Goal: Task Accomplishment & Management: Use online tool/utility

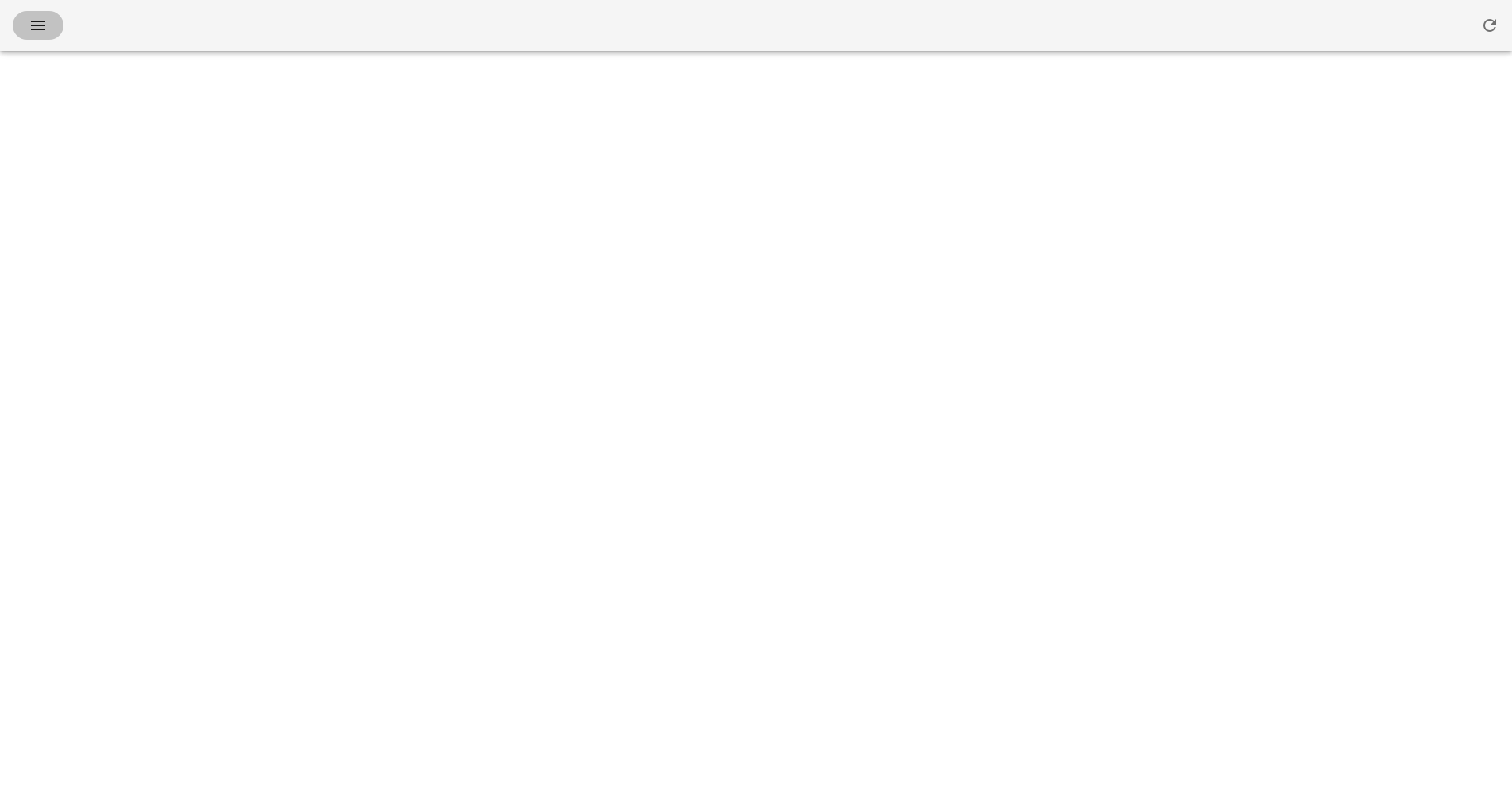
click at [38, 29] on icon "button" at bounding box center [38, 25] width 19 height 19
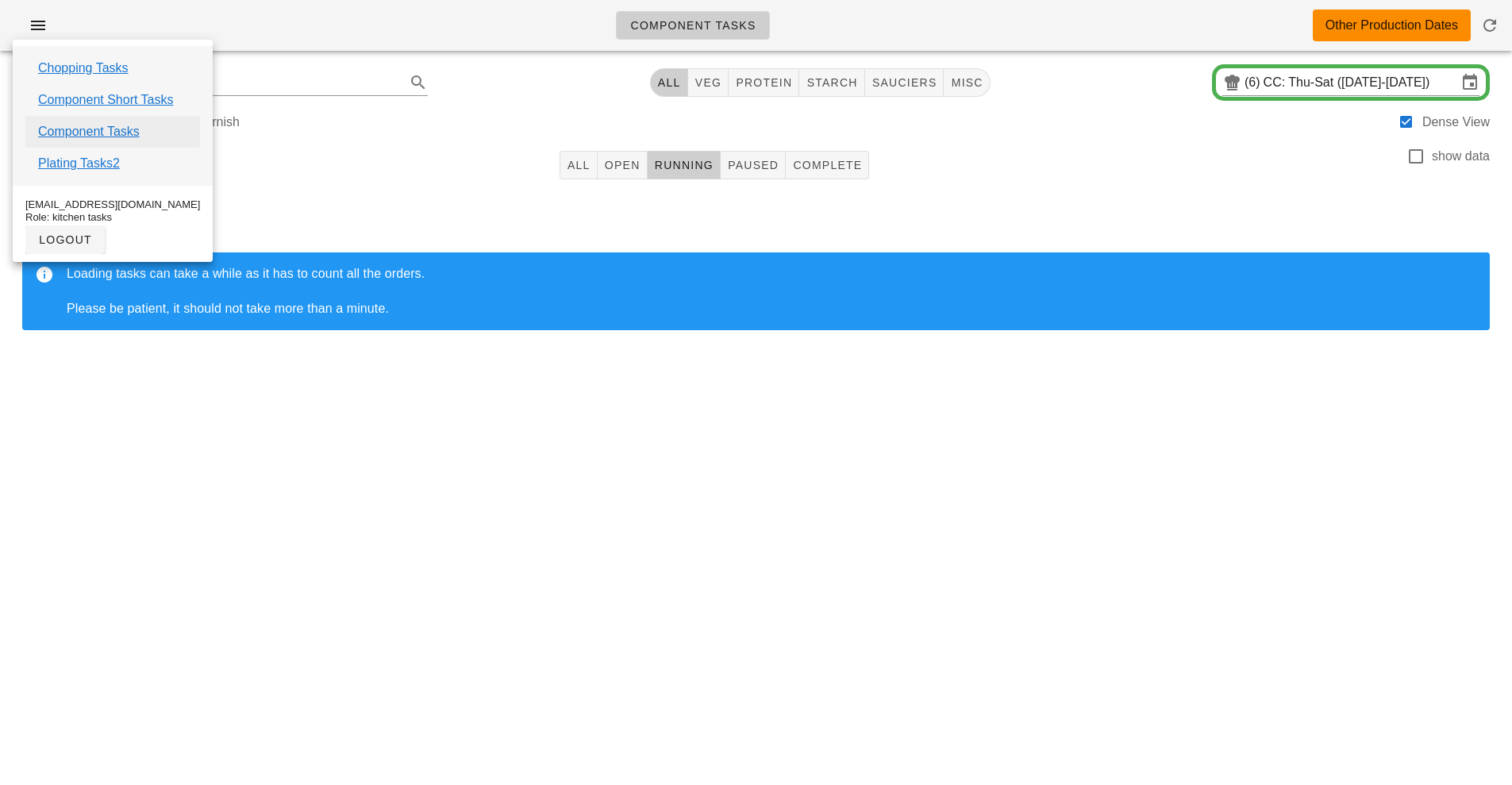
click at [95, 132] on link "Component Tasks" at bounding box center [89, 131] width 101 height 19
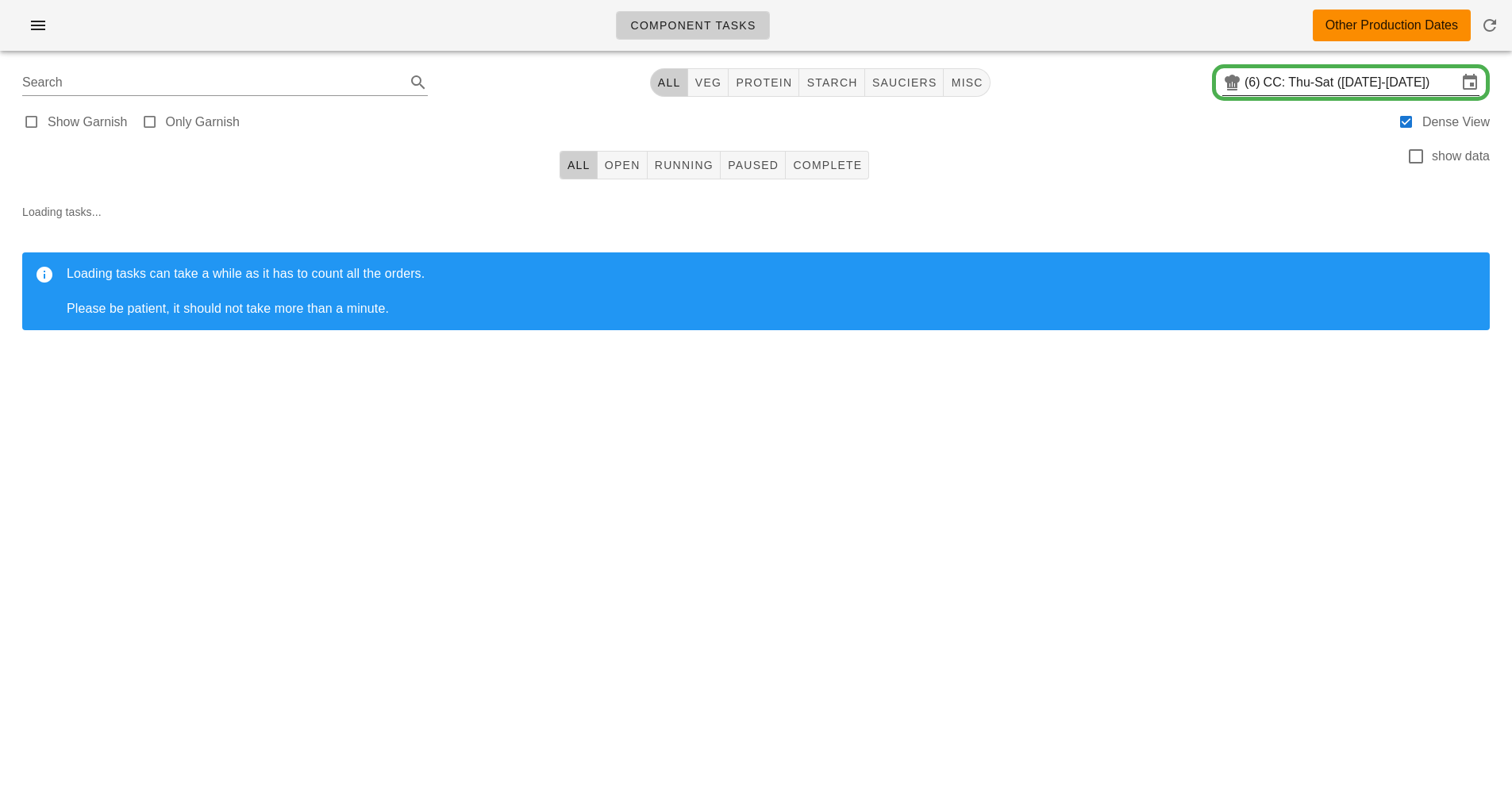
click at [1328, 84] on input "CC: Thu-Sat ([DATE]-[DATE])" at bounding box center [1360, 82] width 194 height 25
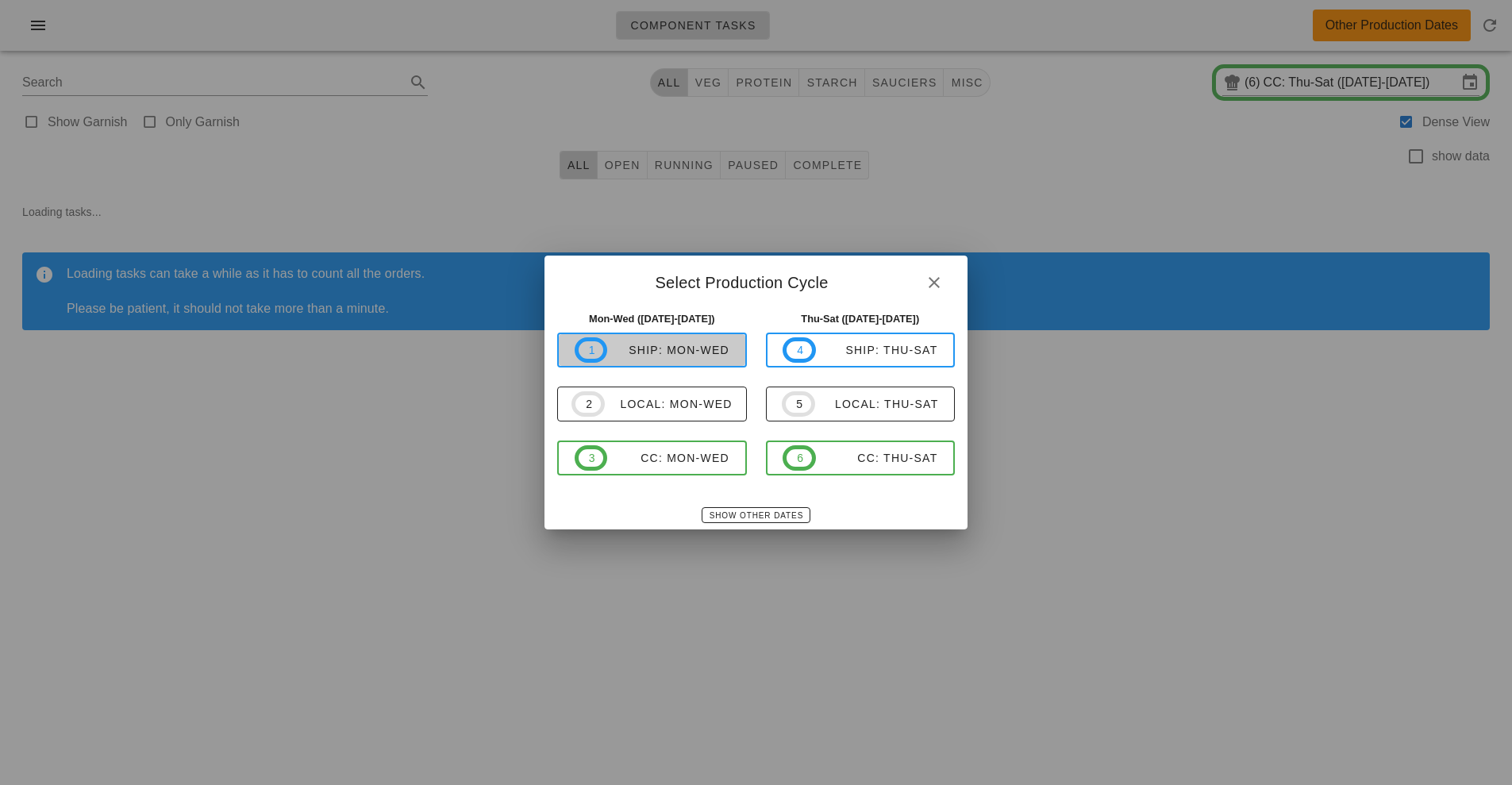
click at [676, 353] on div "ship: Mon-Wed" at bounding box center [668, 350] width 122 height 13
type input "ship: Mon-Wed ([DATE]-[DATE])"
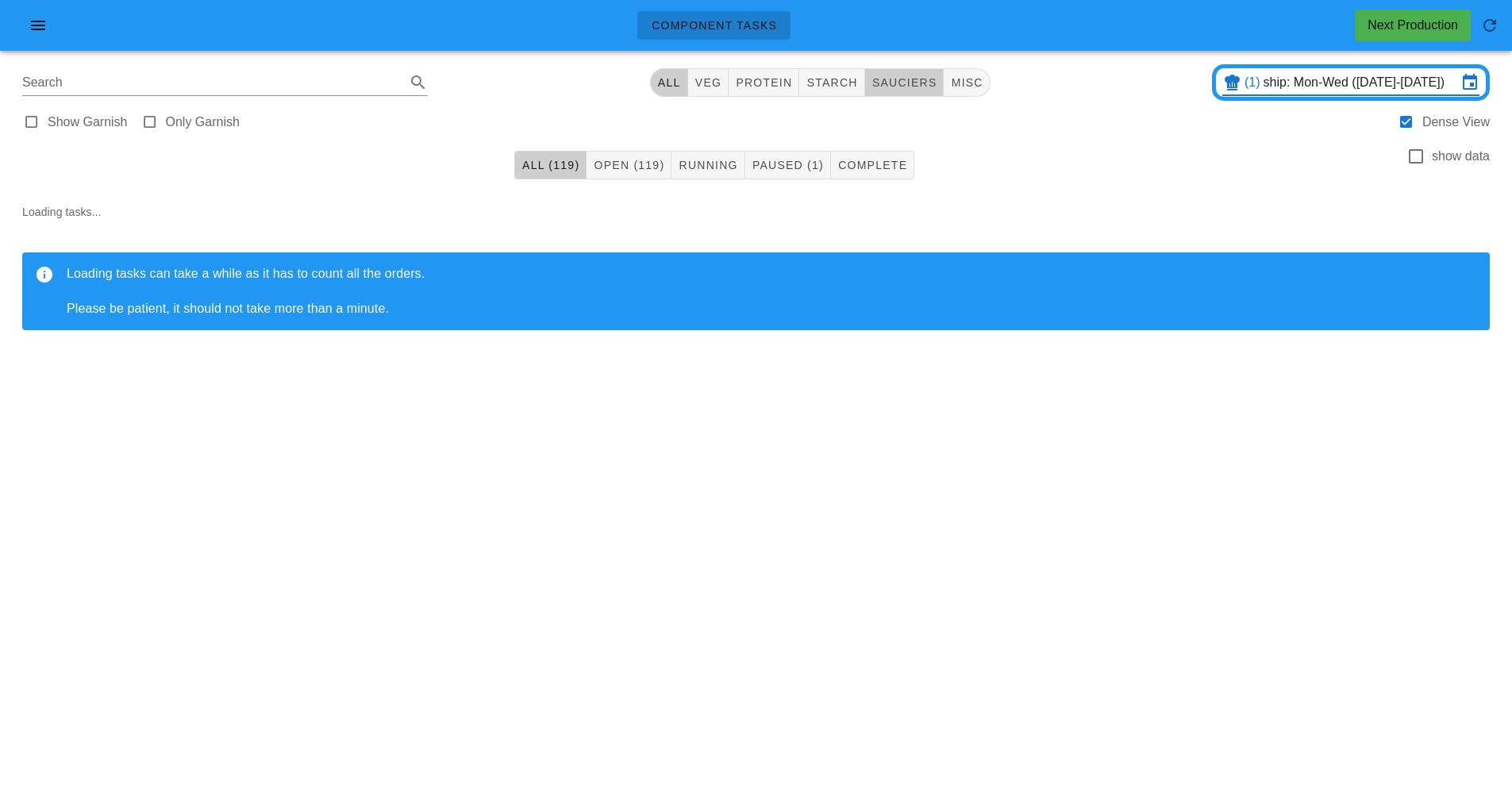
click at [915, 85] on span "sauciers" at bounding box center [904, 83] width 66 height 13
type input "team:sauciers"
click at [627, 167] on span "Open (27)" at bounding box center [635, 165] width 65 height 13
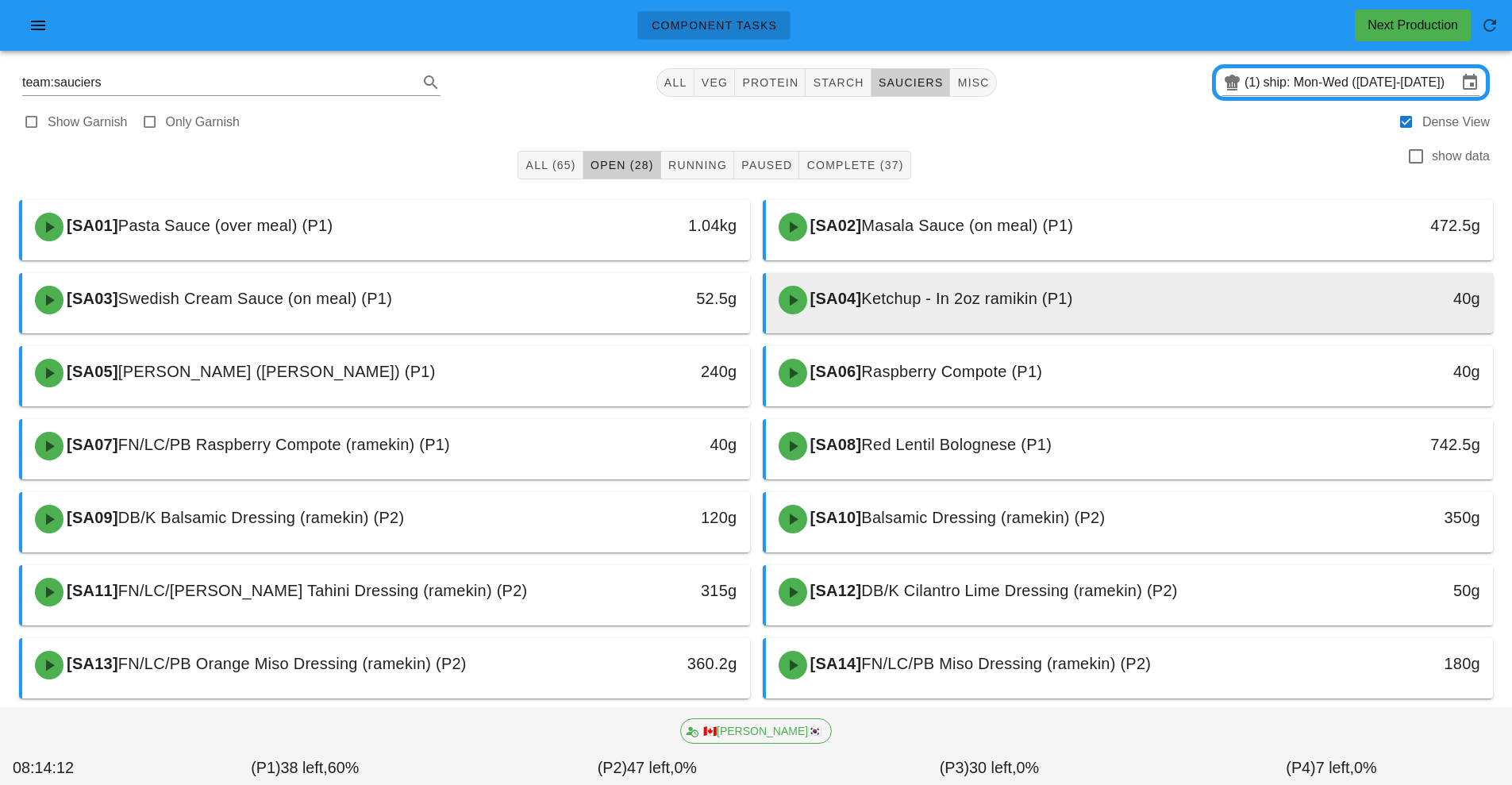
click at [991, 320] on div "[SA04] Ketchup - In 2oz ramikin (P1)" at bounding box center [1039, 300] width 540 height 48
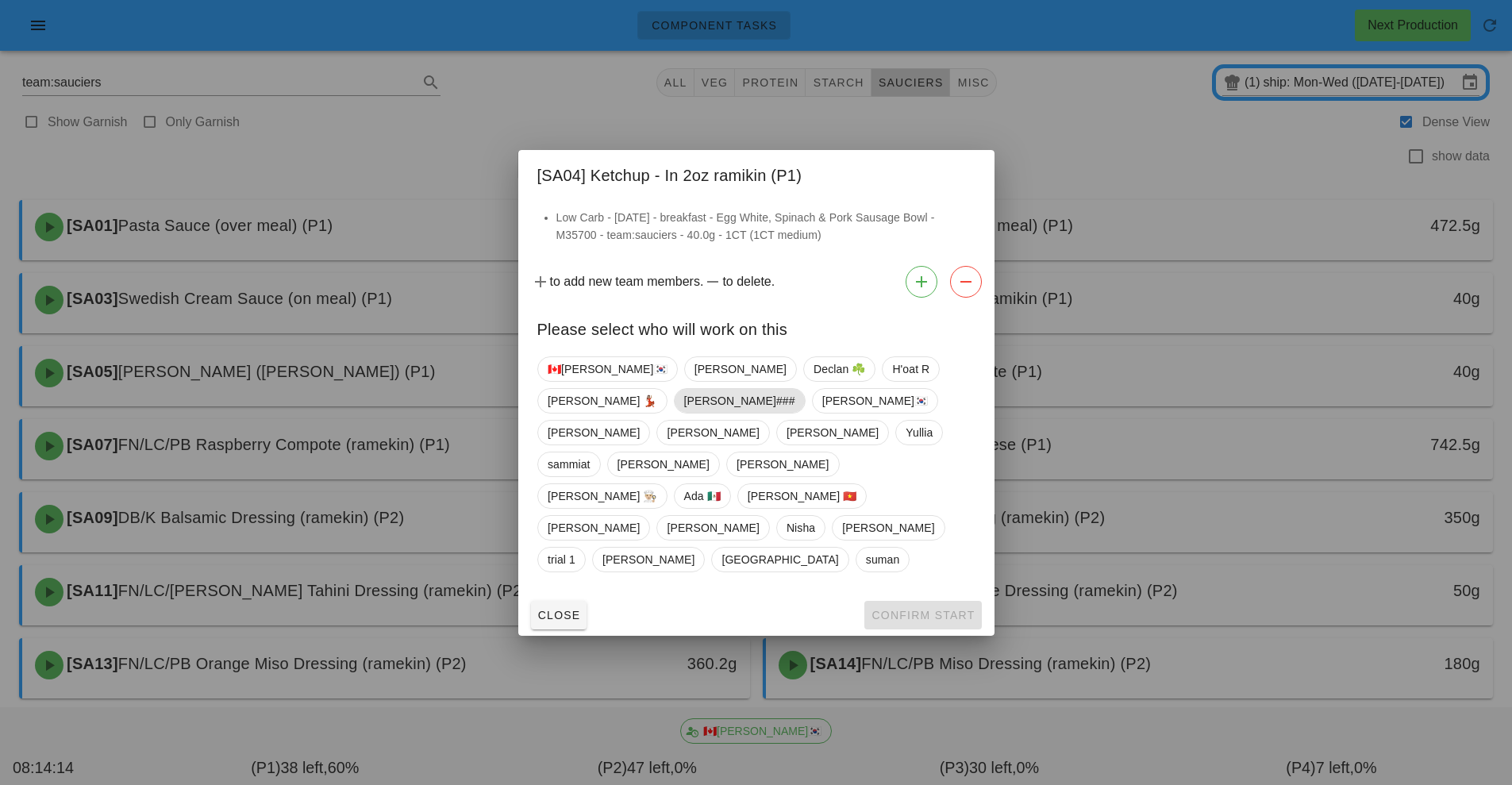
click at [794, 413] on span "[PERSON_NAME]###" at bounding box center [739, 400] width 111 height 23
click at [918, 609] on span "Confirm Start" at bounding box center [922, 615] width 104 height 13
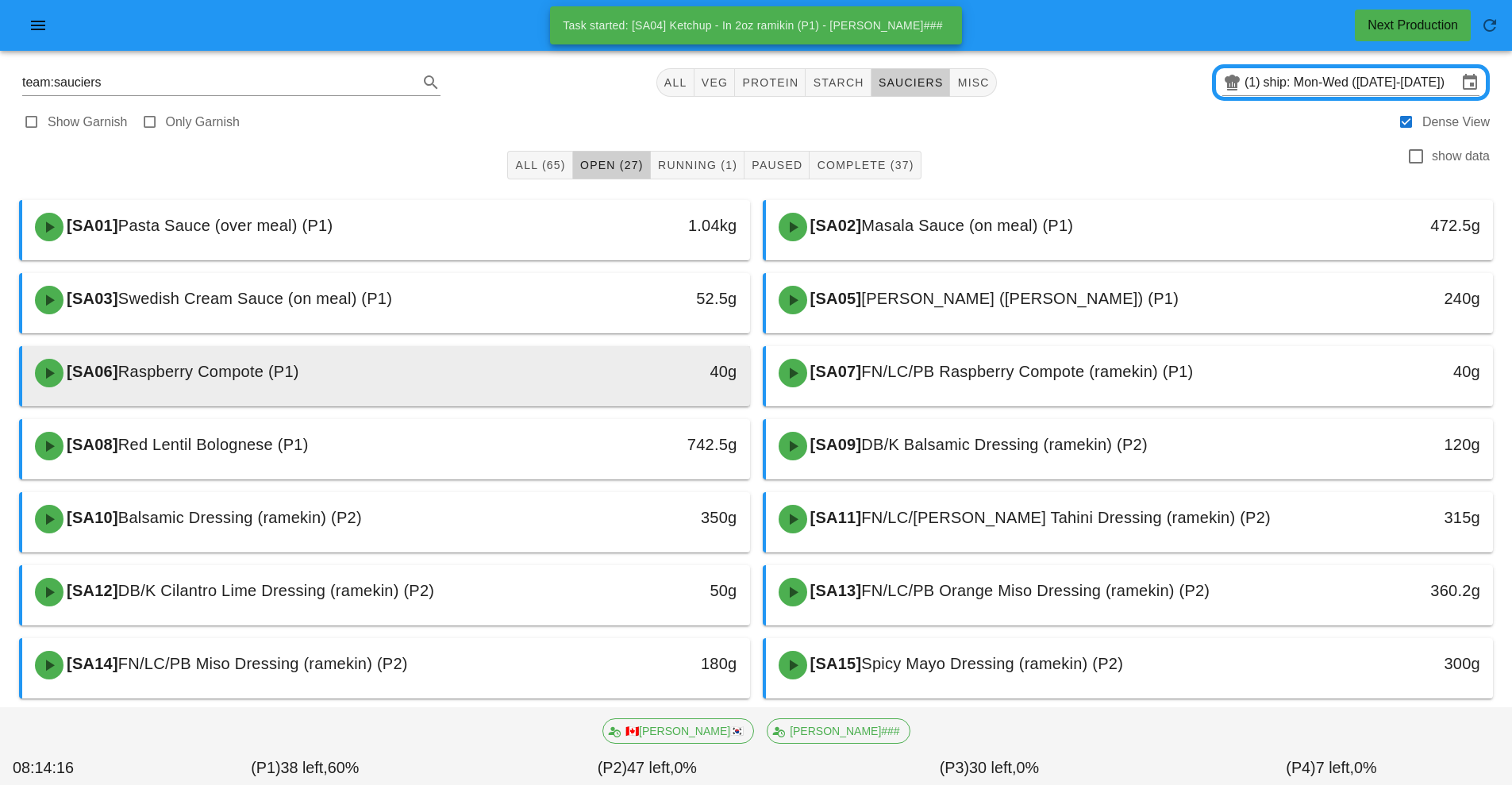
click at [582, 386] on div "40g" at bounding box center [656, 372] width 180 height 48
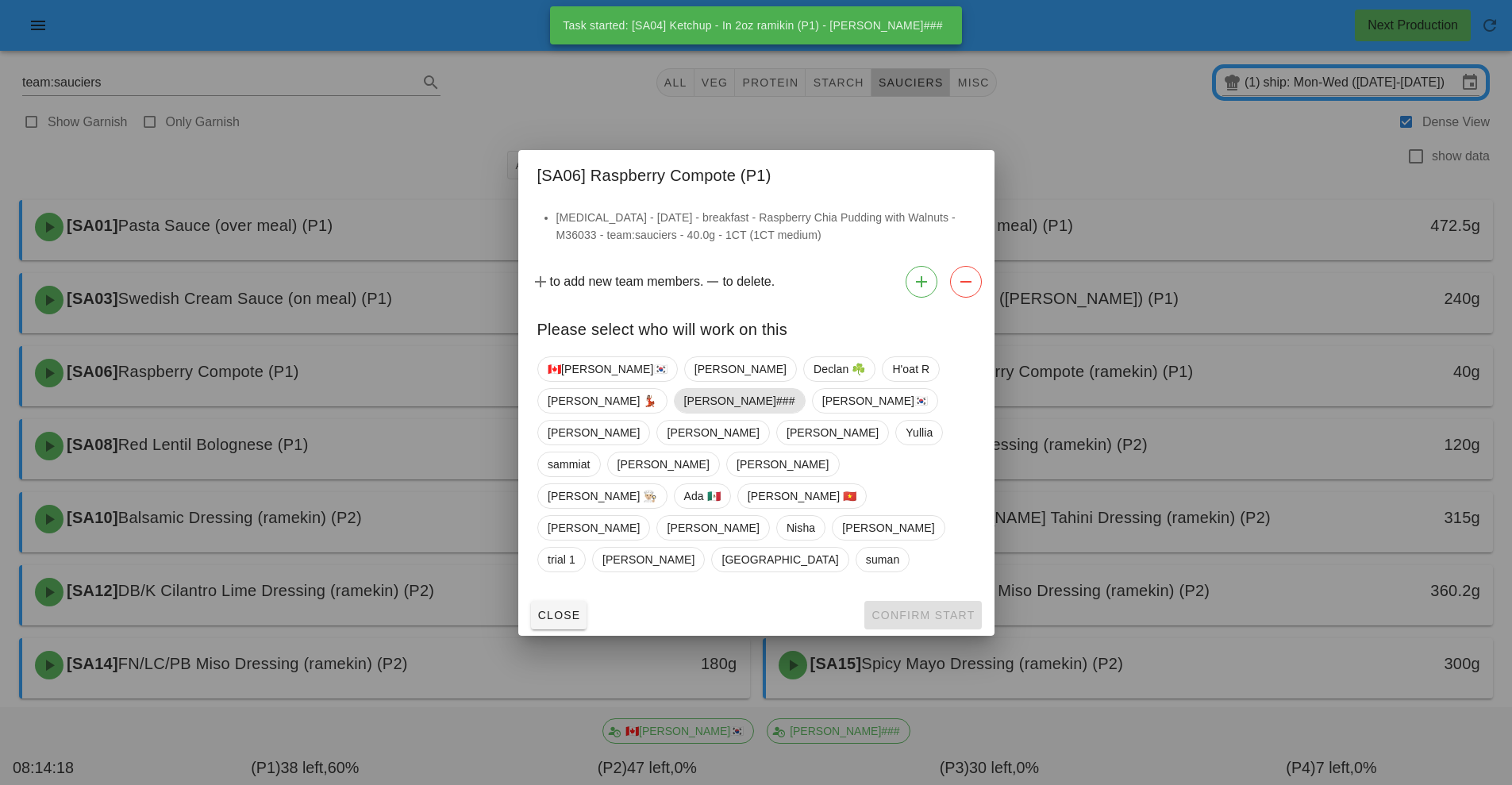
click at [805, 414] on span "[PERSON_NAME]###" at bounding box center [739, 400] width 131 height 25
click at [928, 609] on span "Confirm Start" at bounding box center [922, 615] width 104 height 13
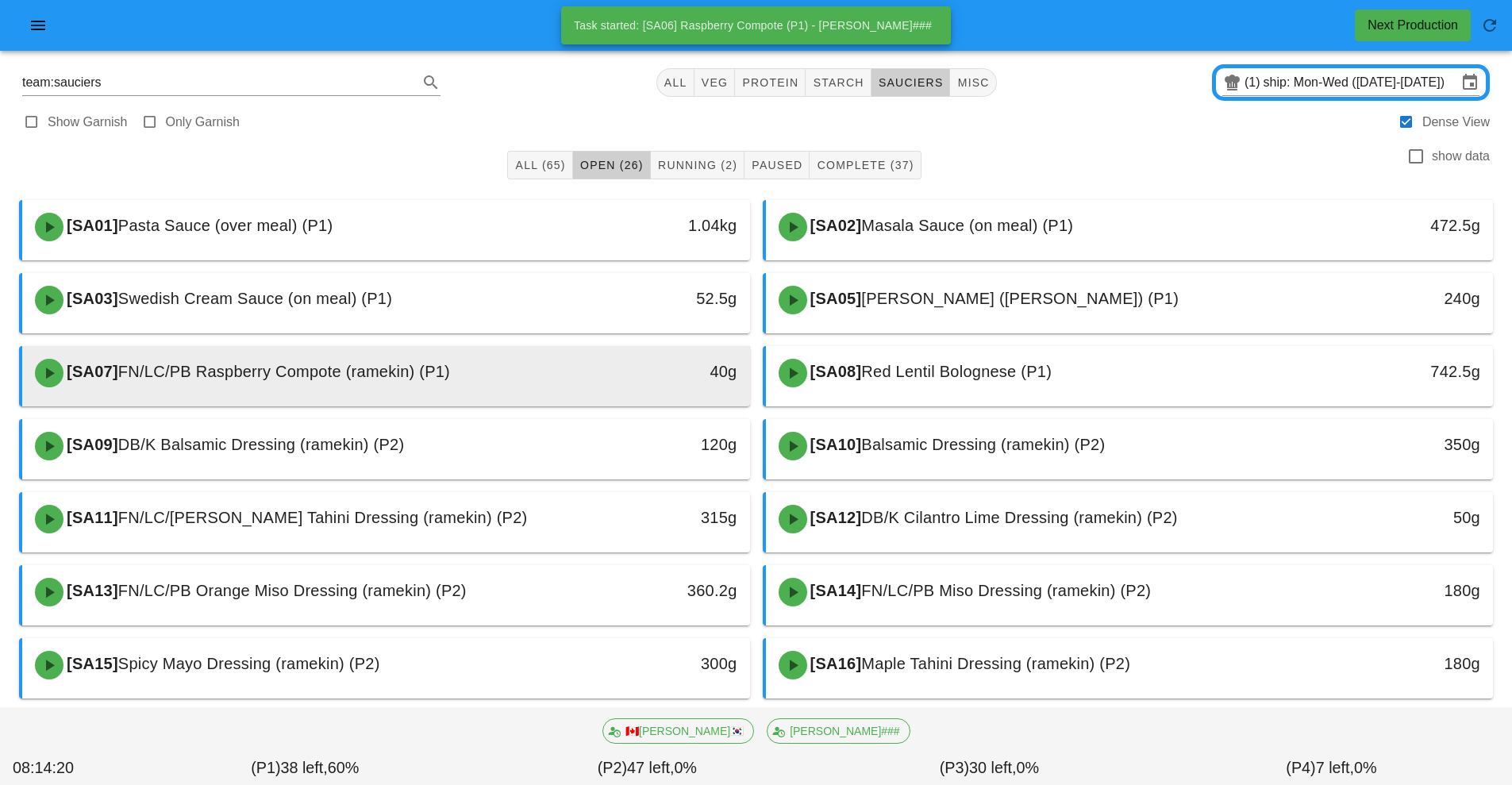
click at [534, 383] on div "[SA07] FN/LC/PB Raspberry Compote (ramekin) (P1)" at bounding box center [295, 372] width 540 height 48
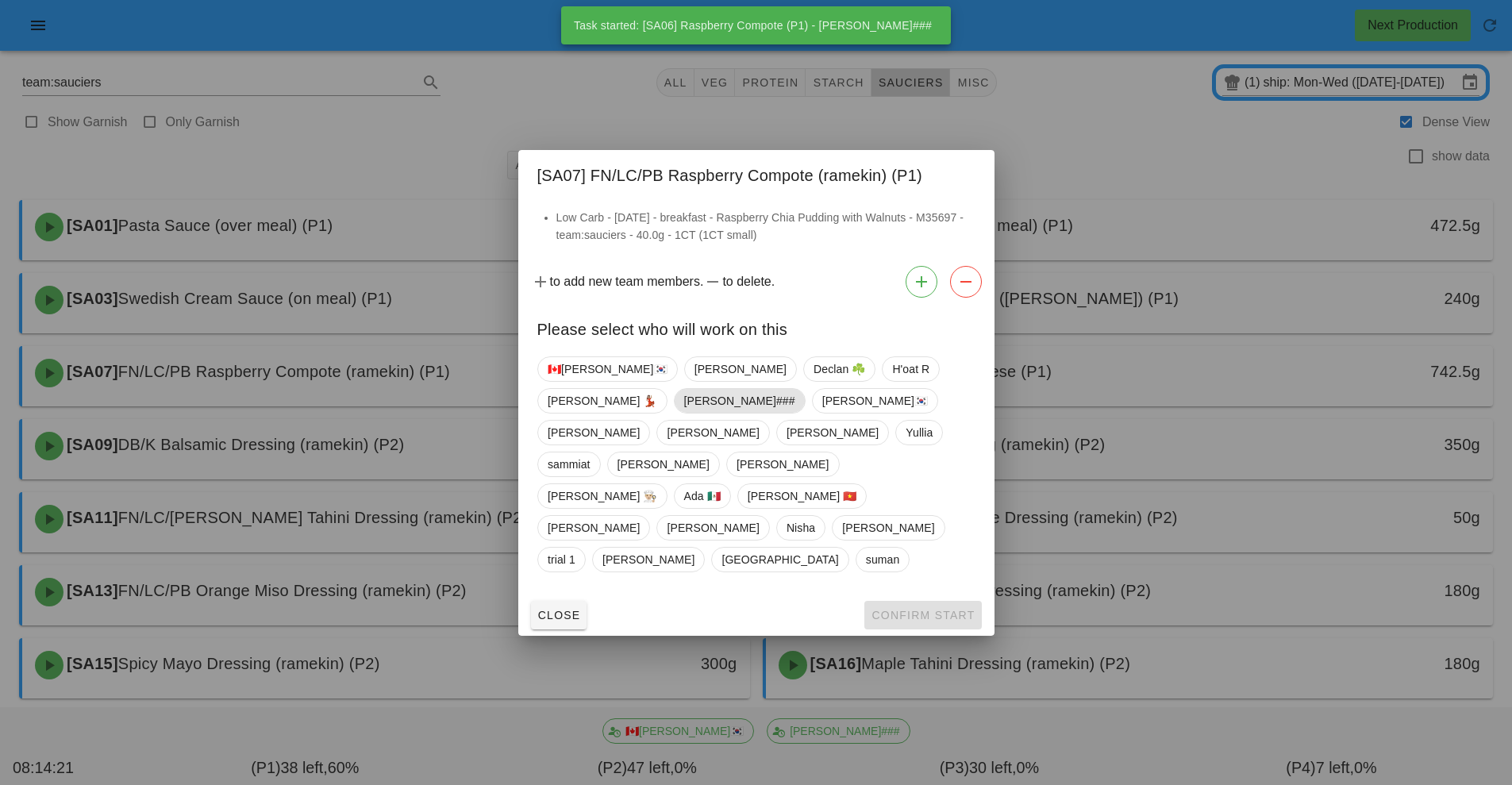
click at [794, 413] on span "[PERSON_NAME]###" at bounding box center [739, 400] width 111 height 23
click at [929, 609] on span "Confirm Start" at bounding box center [922, 615] width 104 height 13
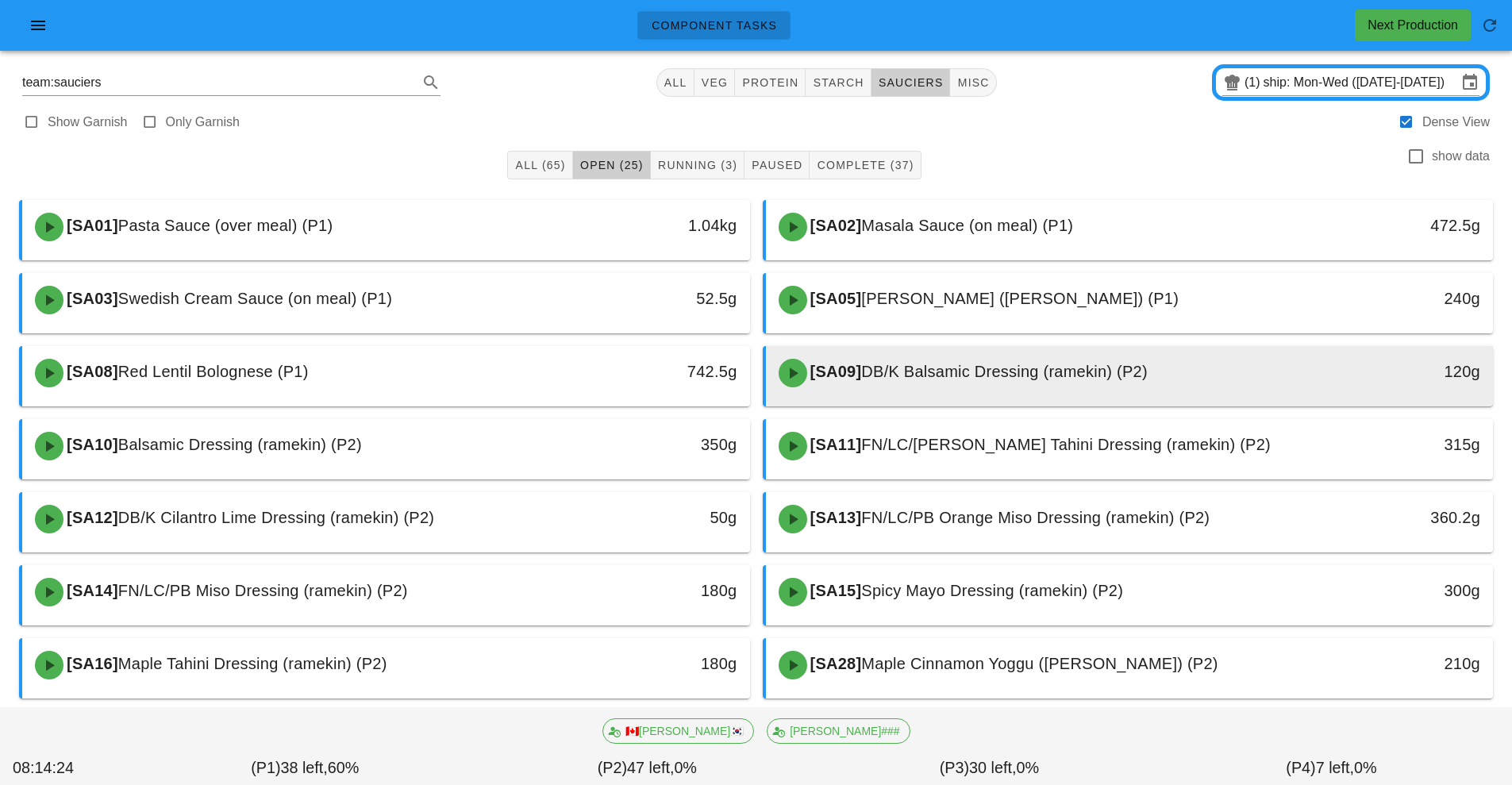
click at [932, 382] on div "[SA09] DB/K Balsamic Dressing (ramekin) (P2)" at bounding box center [1039, 372] width 540 height 48
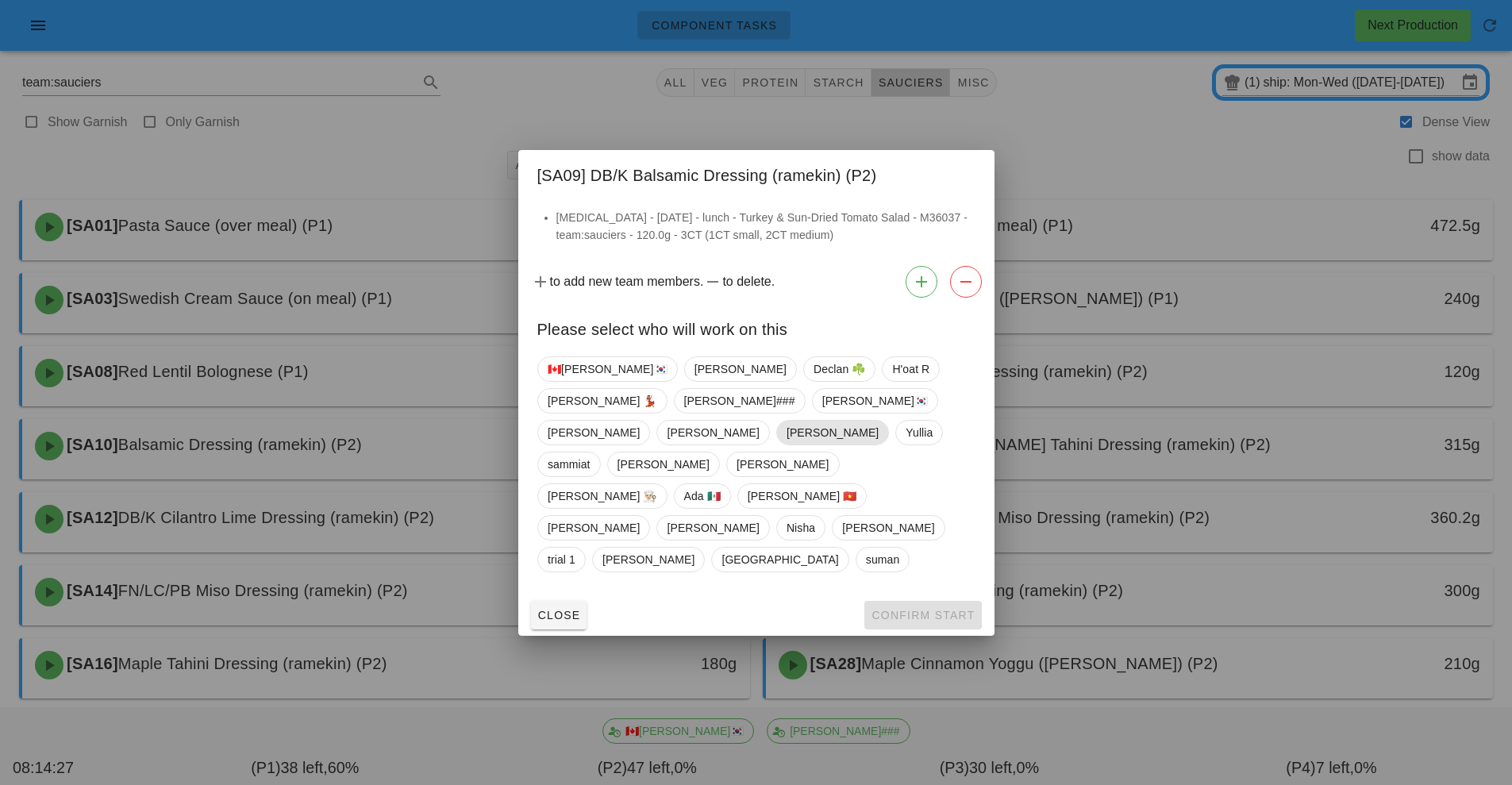
click at [786, 445] on span "[PERSON_NAME]" at bounding box center [832, 432] width 92 height 23
click at [930, 609] on span "Confirm Start" at bounding box center [922, 615] width 104 height 13
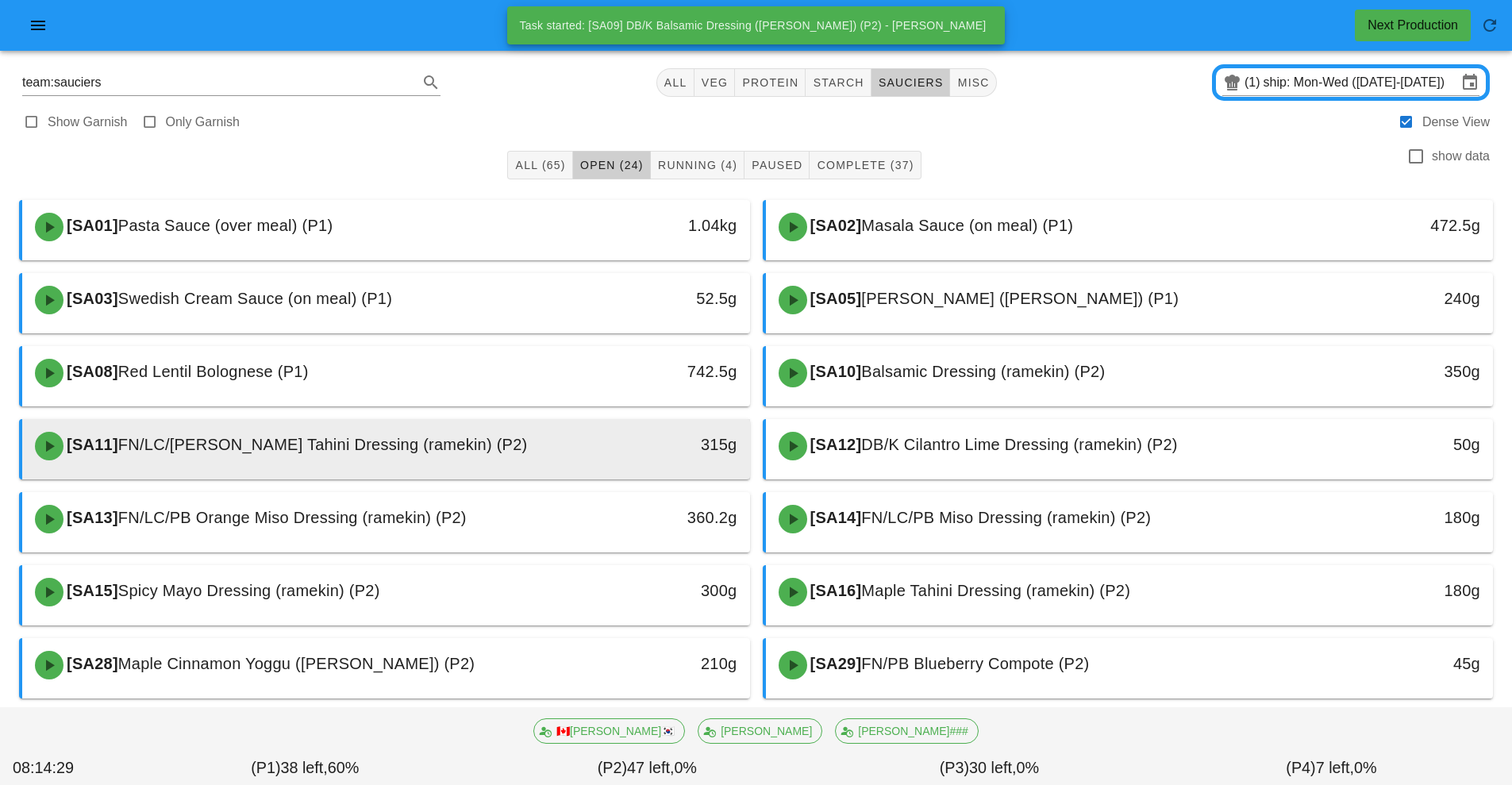
click at [598, 451] on div "315g" at bounding box center [657, 444] width 161 height 25
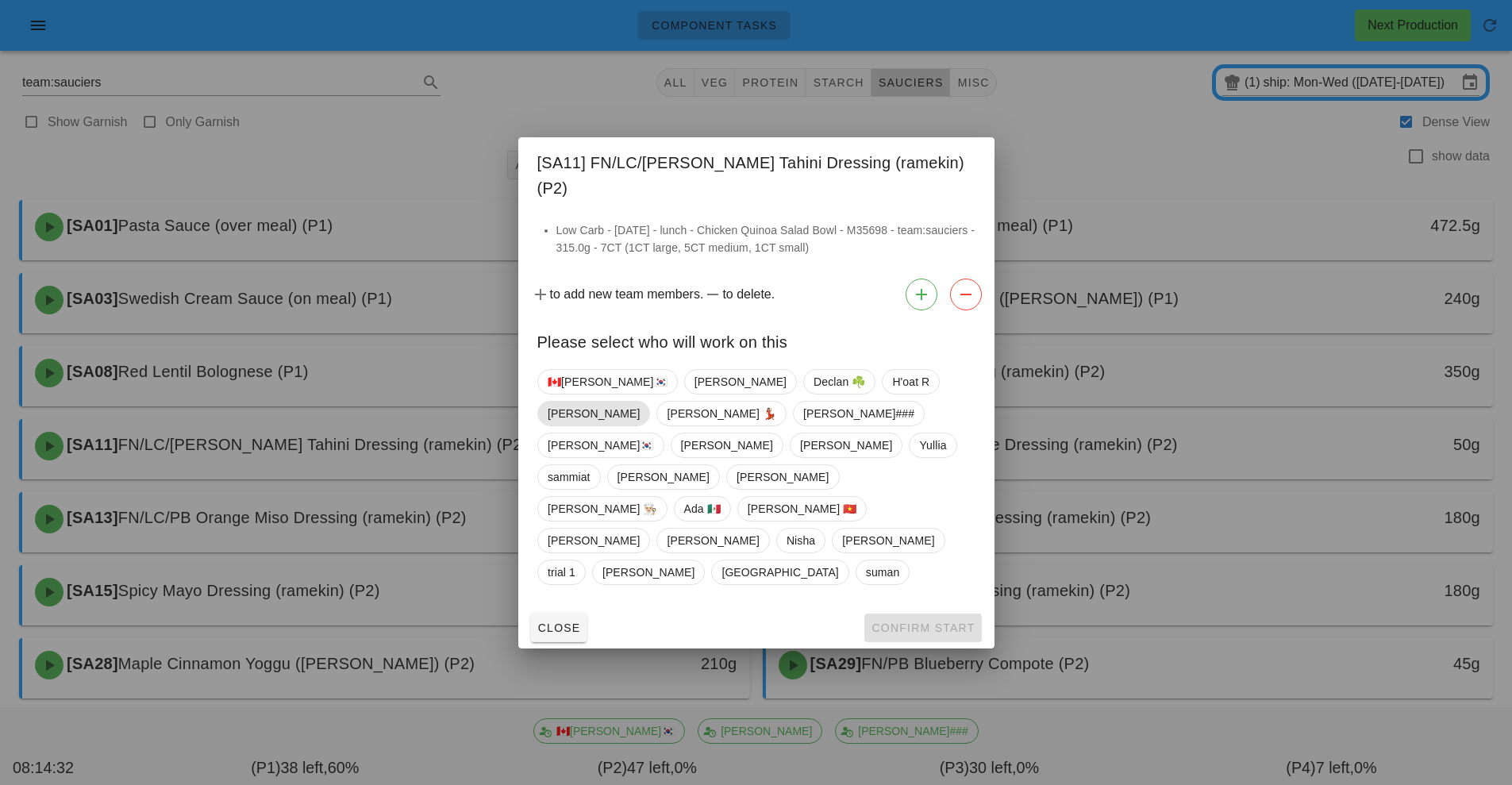
click at [640, 414] on span "[PERSON_NAME]" at bounding box center [594, 413] width 92 height 23
click at [927, 622] on span "Confirm Start" at bounding box center [922, 628] width 104 height 13
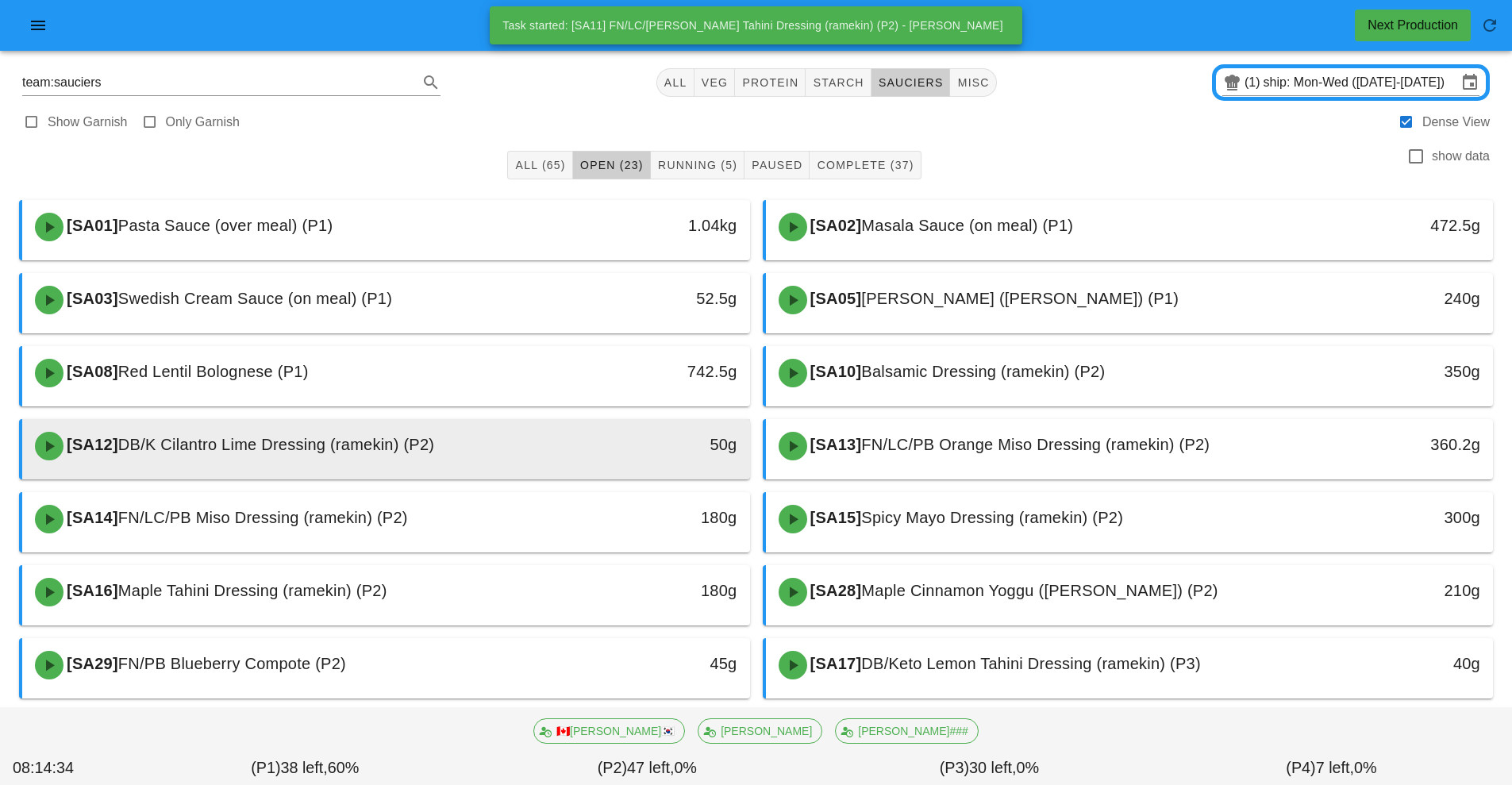
click at [592, 454] on div "50g" at bounding box center [657, 444] width 161 height 25
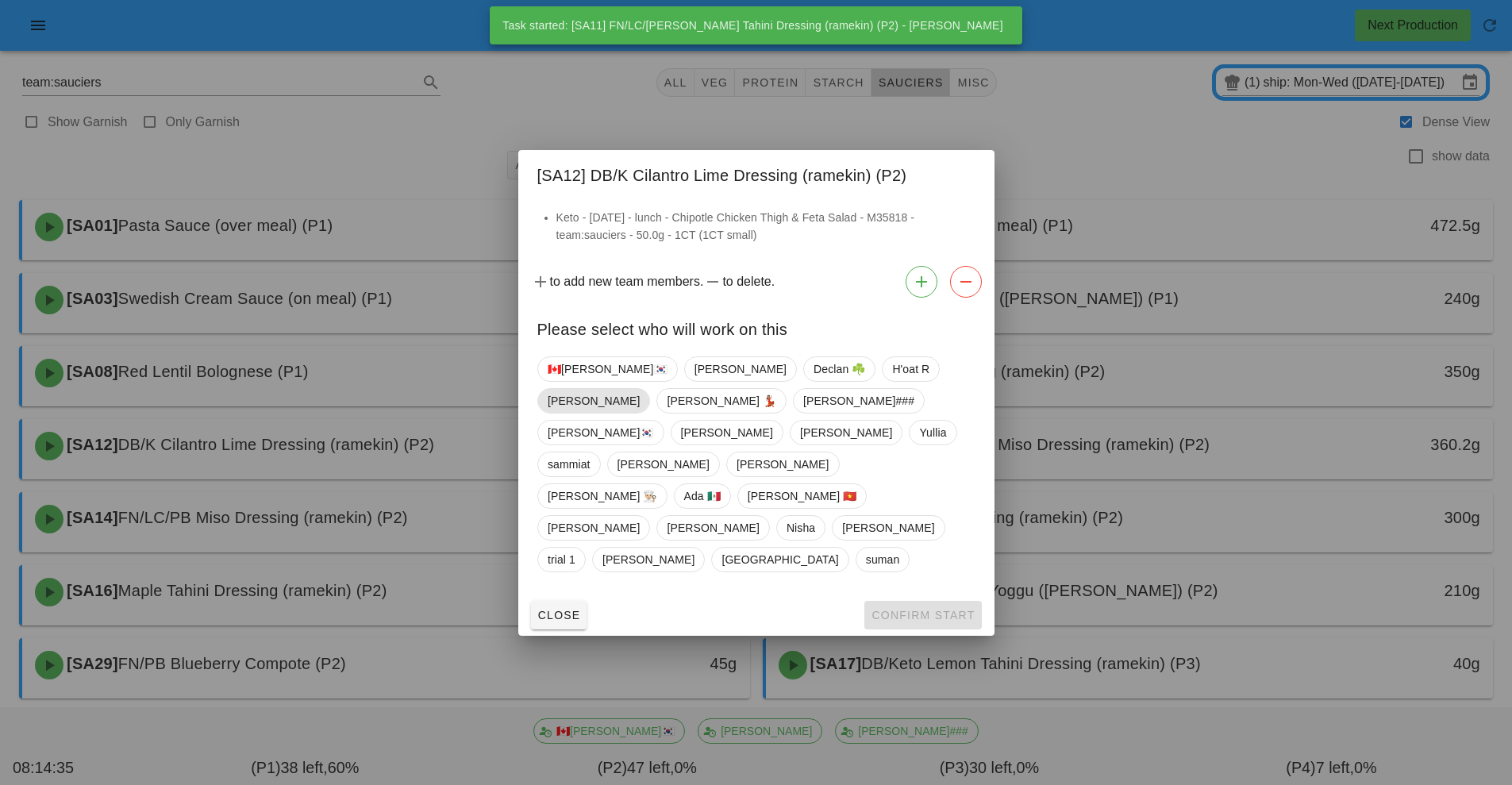
click at [640, 413] on span "[PERSON_NAME]" at bounding box center [594, 400] width 92 height 23
click at [928, 609] on span "Confirm Start" at bounding box center [922, 615] width 104 height 13
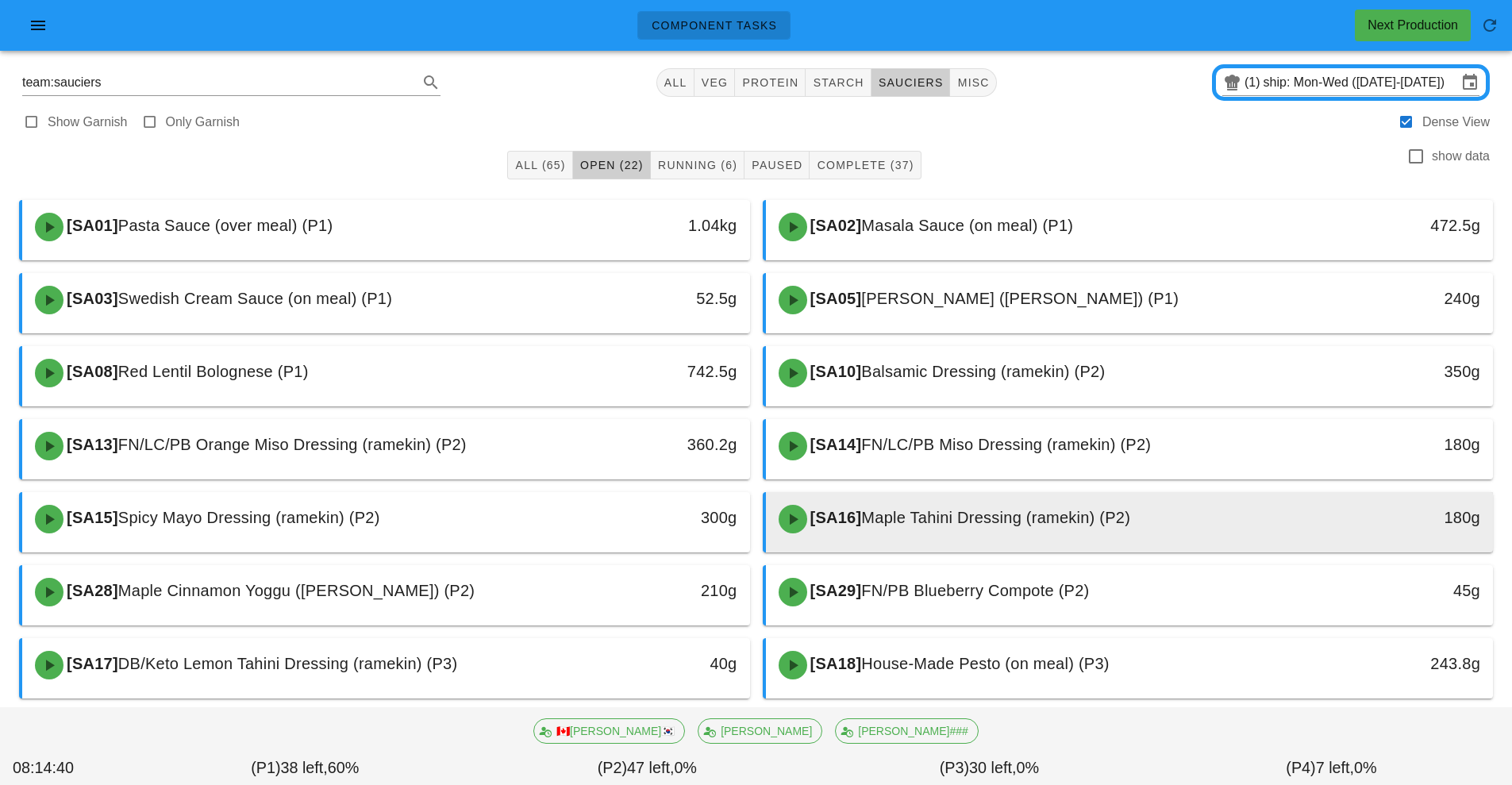
click at [886, 523] on span "Maple Tahini Dressing (ramekin) (P2)" at bounding box center [995, 518] width 269 height 18
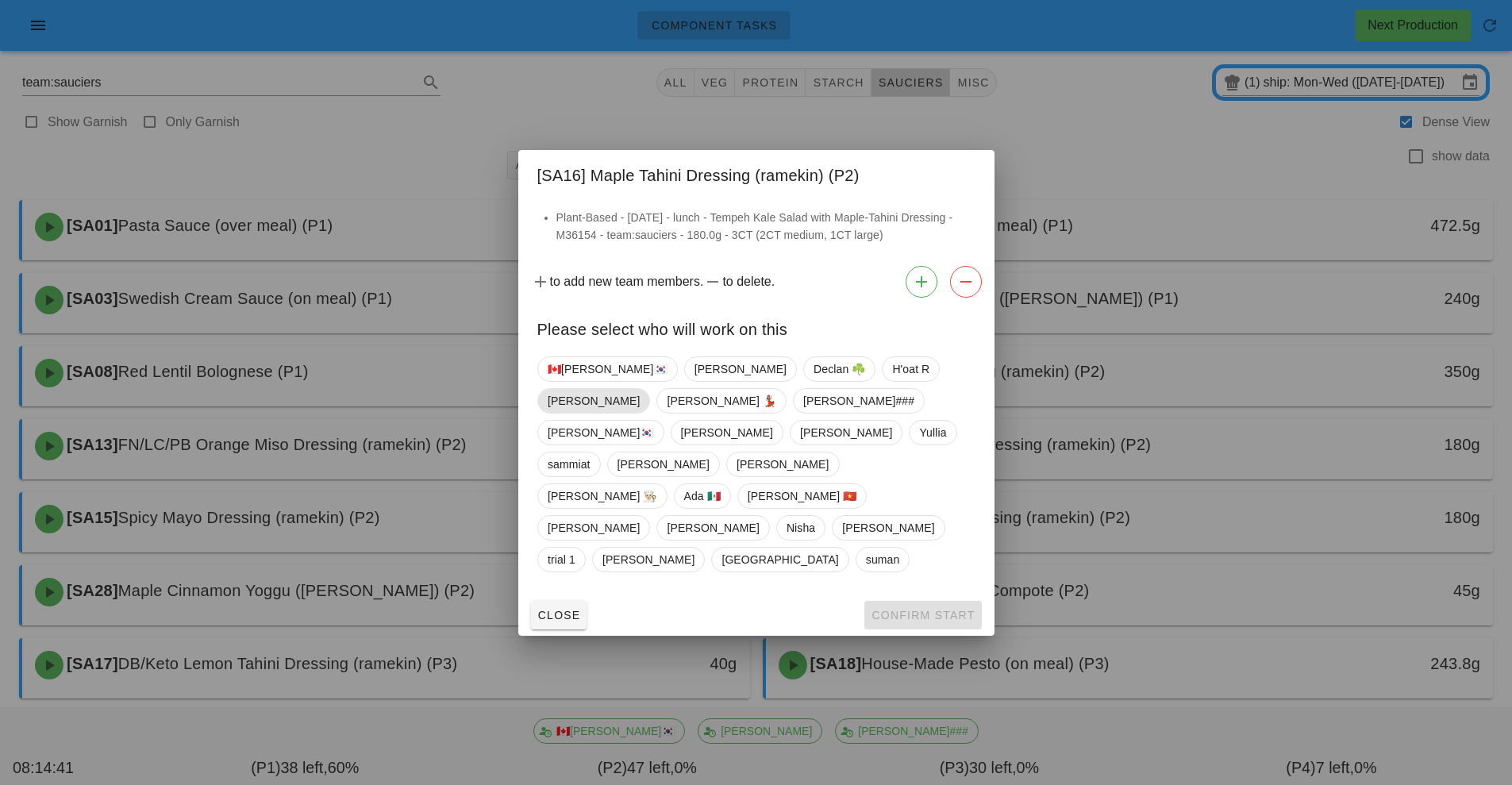
click at [640, 413] on span "[PERSON_NAME]" at bounding box center [594, 400] width 92 height 23
click at [907, 609] on span "Confirm Start" at bounding box center [922, 615] width 104 height 13
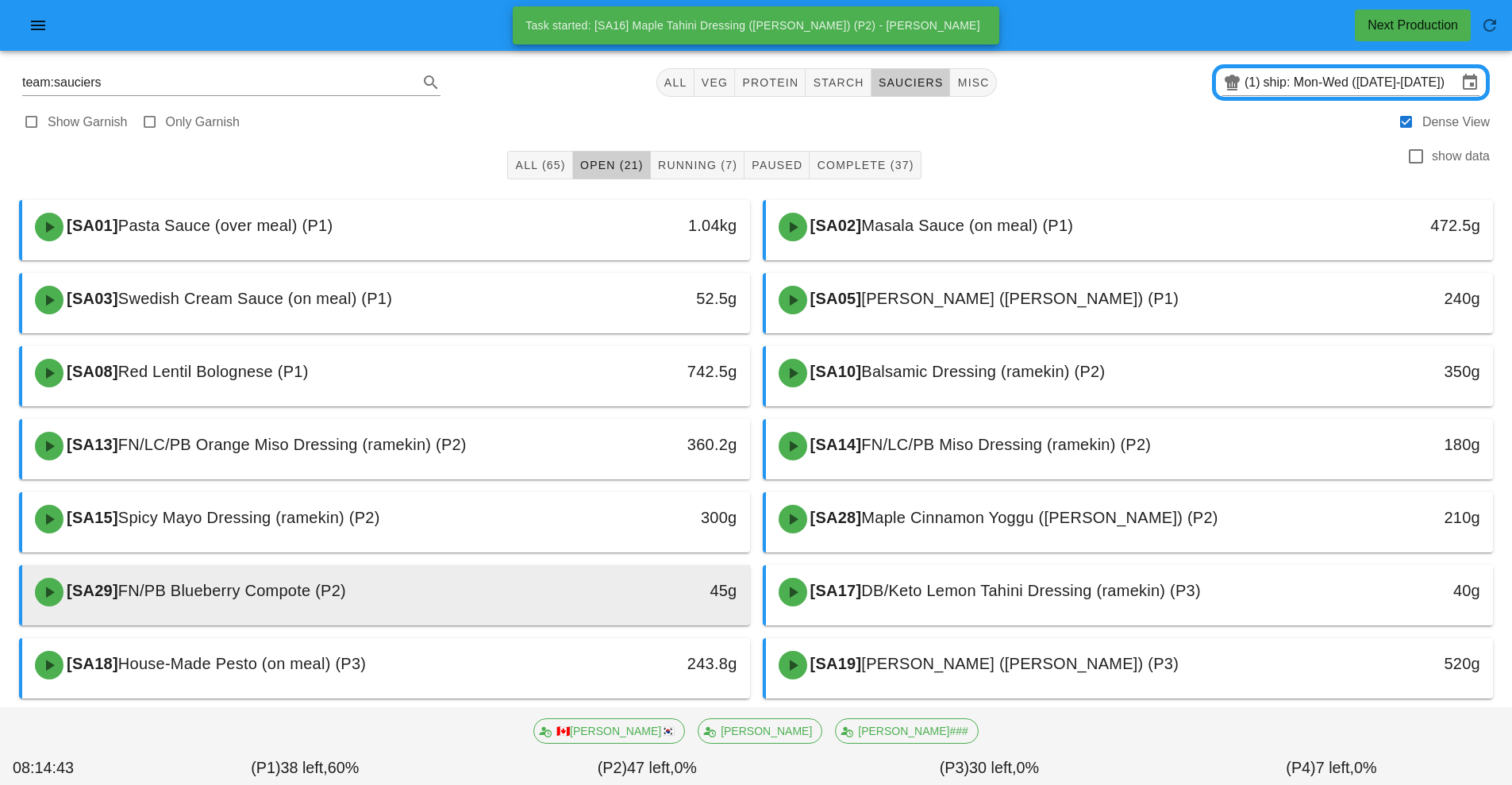
click at [563, 596] on div "[SA29] FN/PB Blueberry Compote (P2)" at bounding box center [295, 592] width 540 height 48
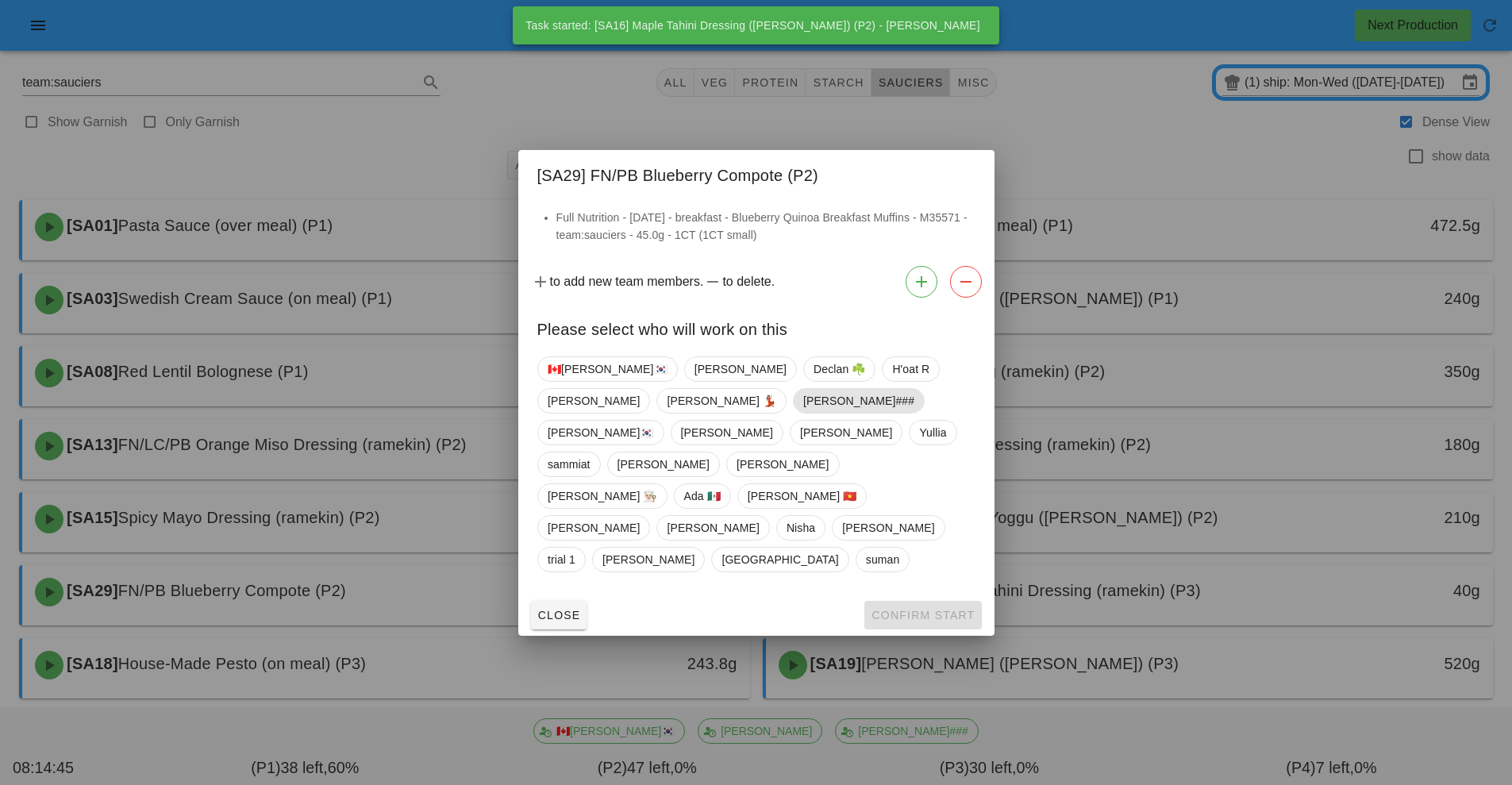
click at [803, 413] on span "[PERSON_NAME]###" at bounding box center [858, 400] width 111 height 23
click at [937, 609] on span "Confirm Start" at bounding box center [922, 615] width 104 height 13
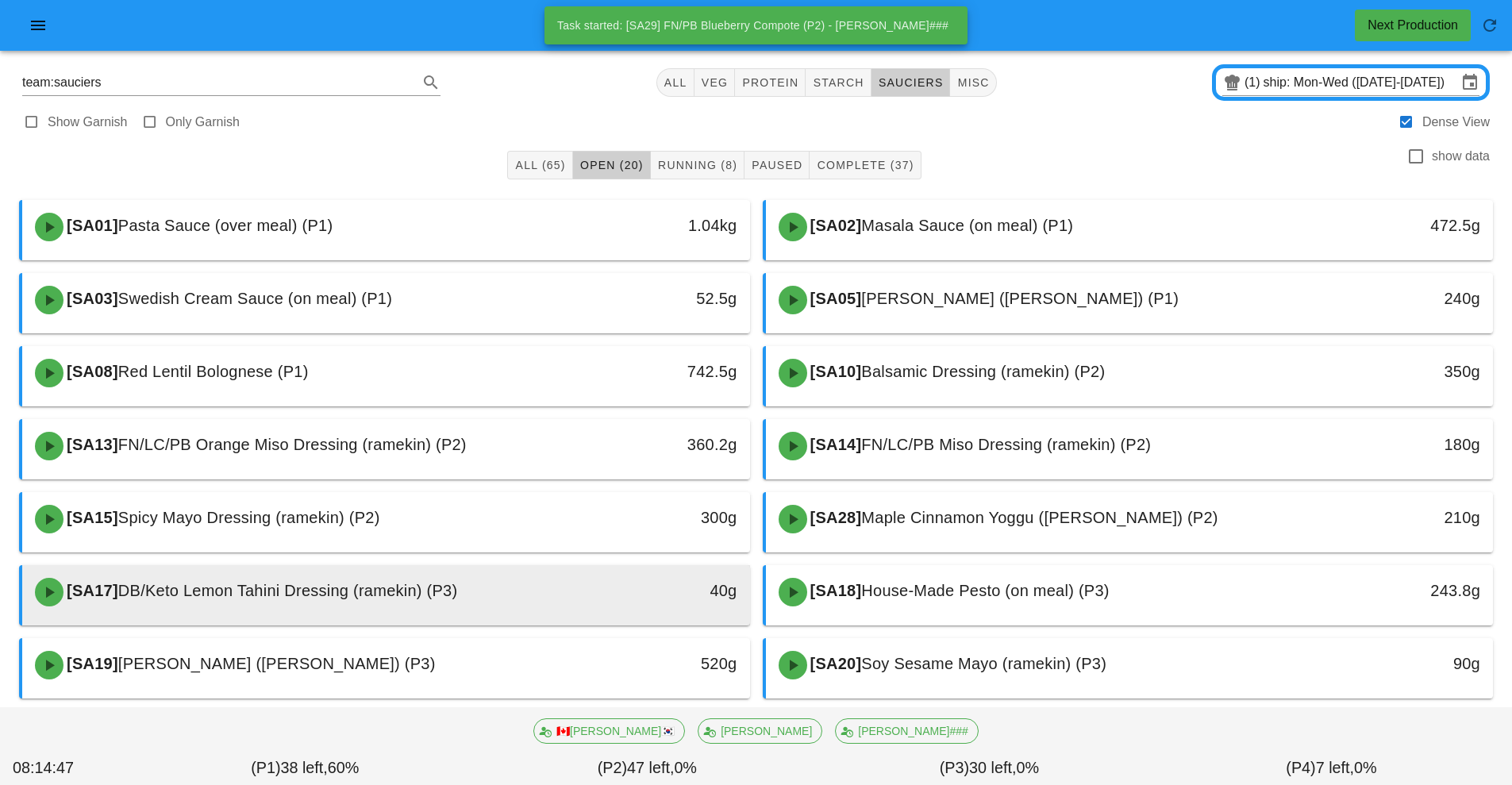
click at [582, 590] on div "40g" at bounding box center [657, 590] width 161 height 25
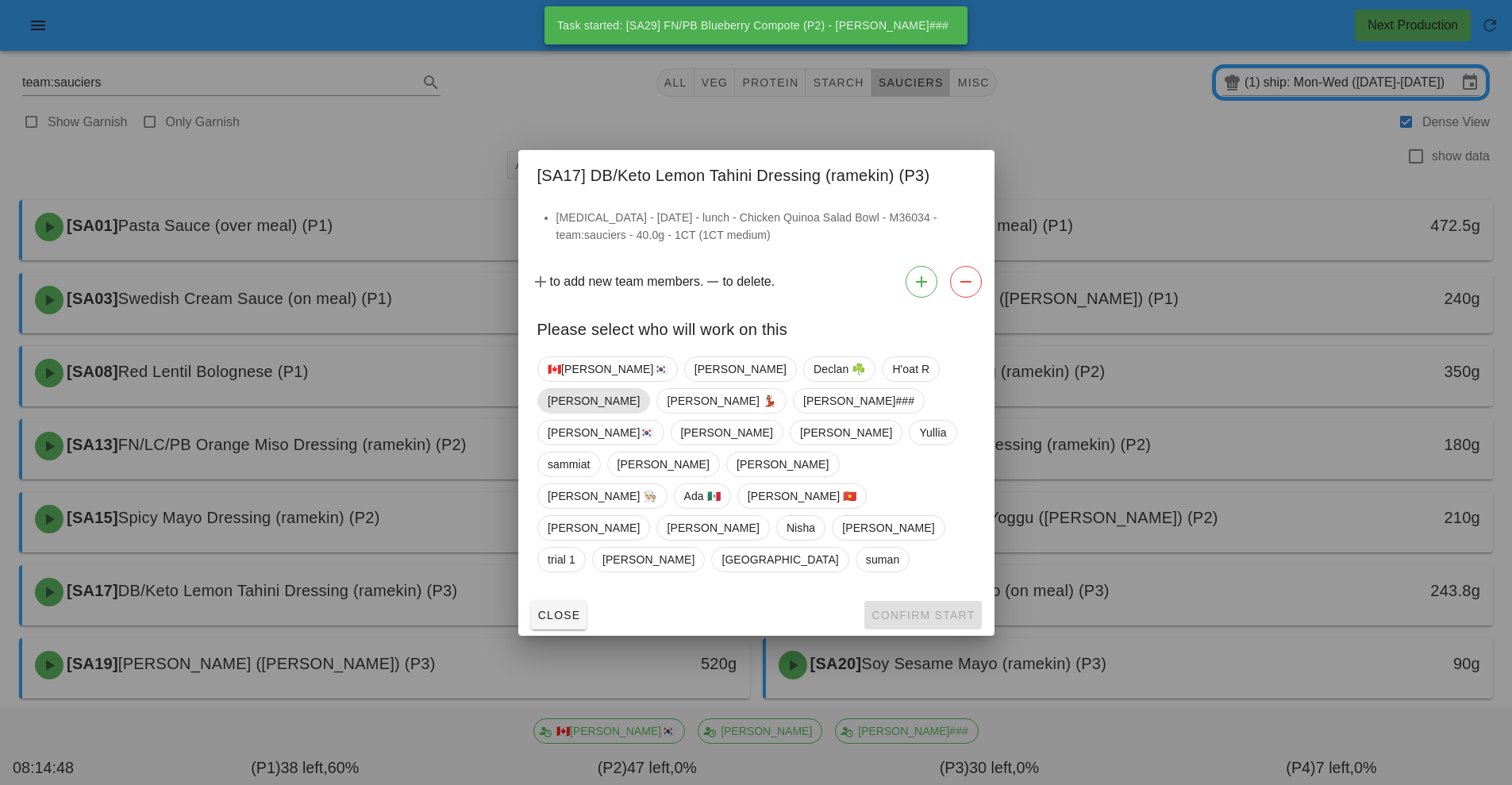
click at [640, 413] on span "[PERSON_NAME]" at bounding box center [594, 400] width 92 height 23
click at [916, 609] on span "Confirm Start" at bounding box center [922, 615] width 104 height 13
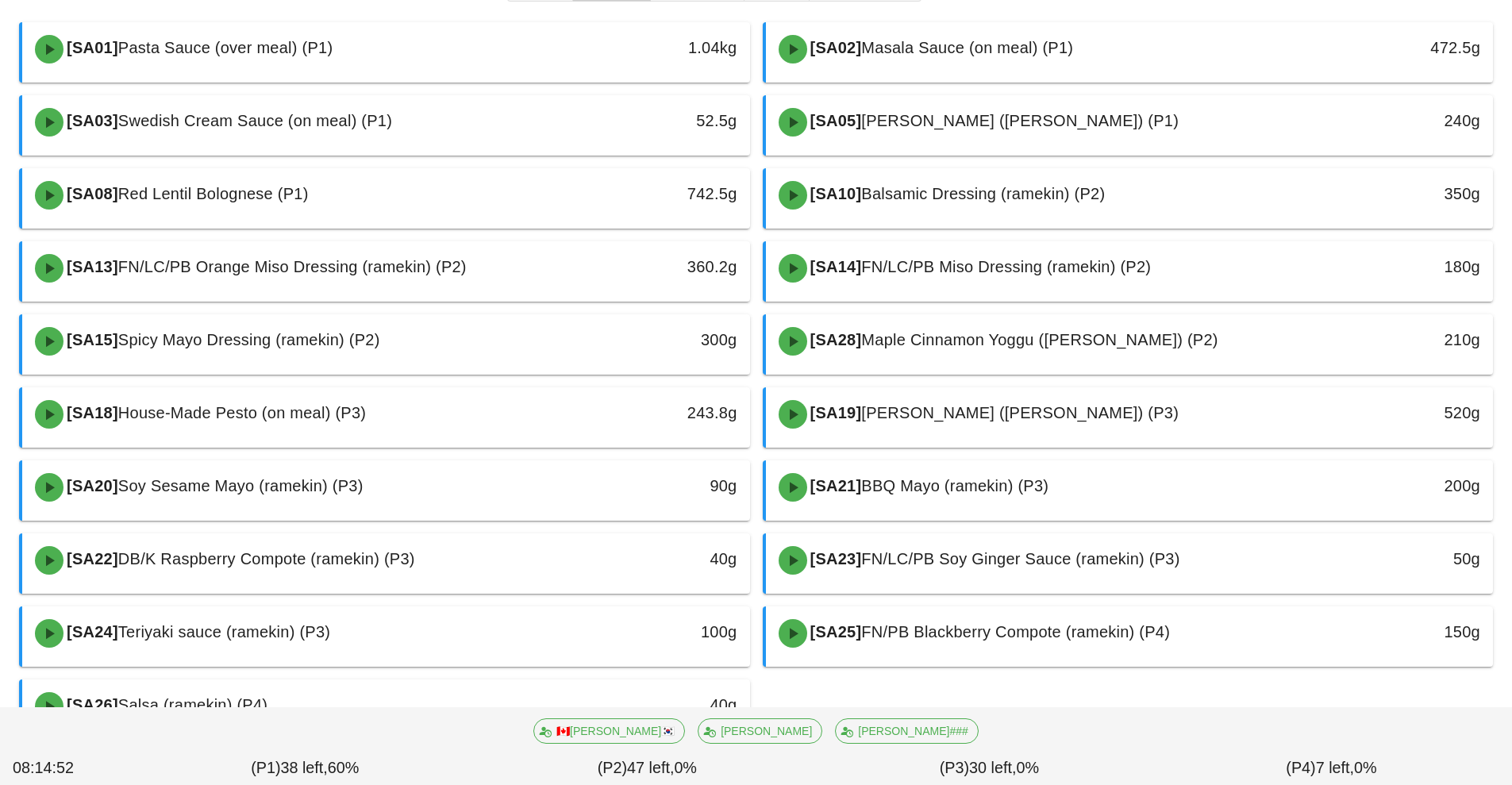
scroll to position [189, 0]
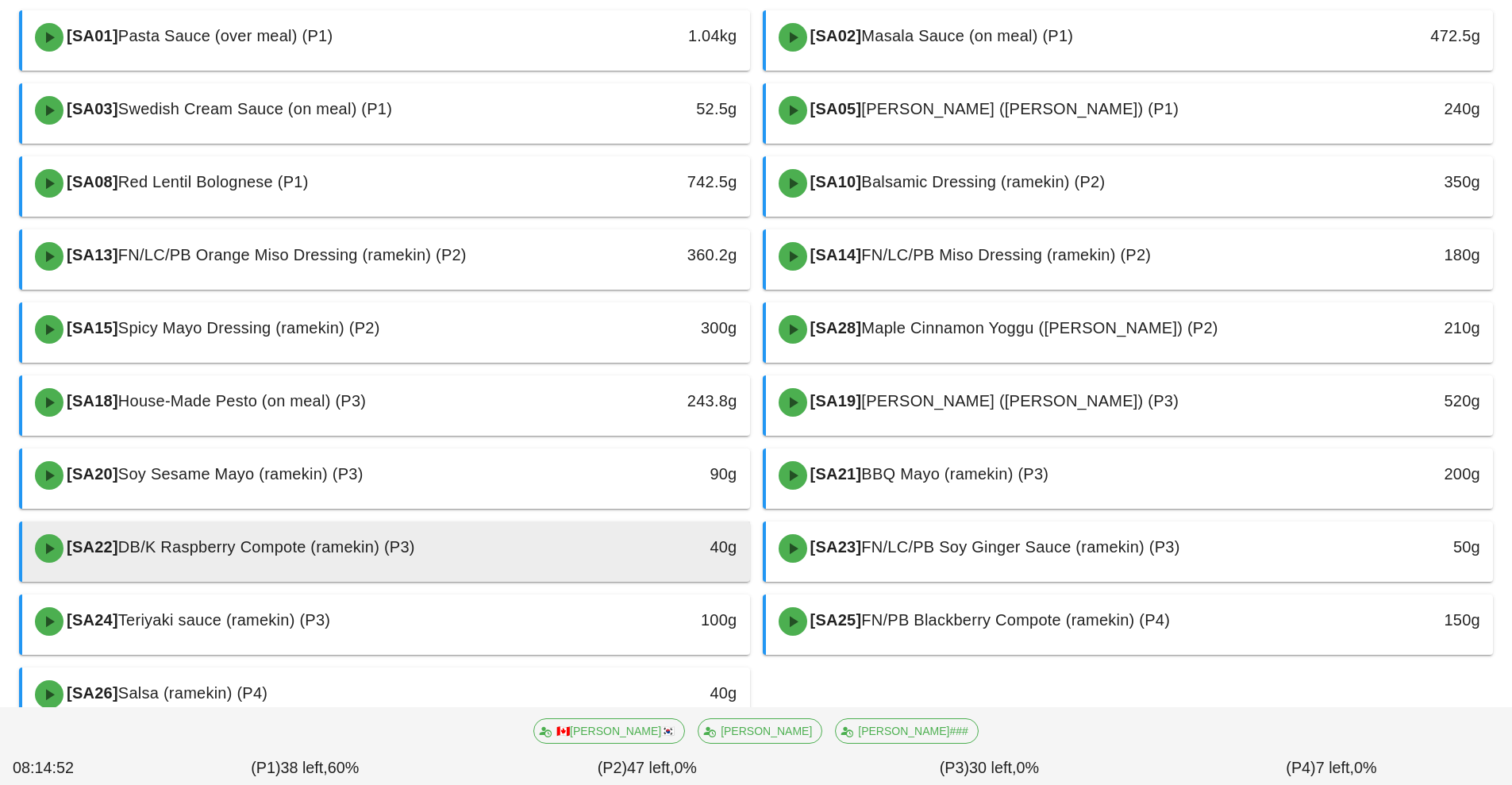
click at [605, 579] on div at bounding box center [386, 579] width 696 height 7
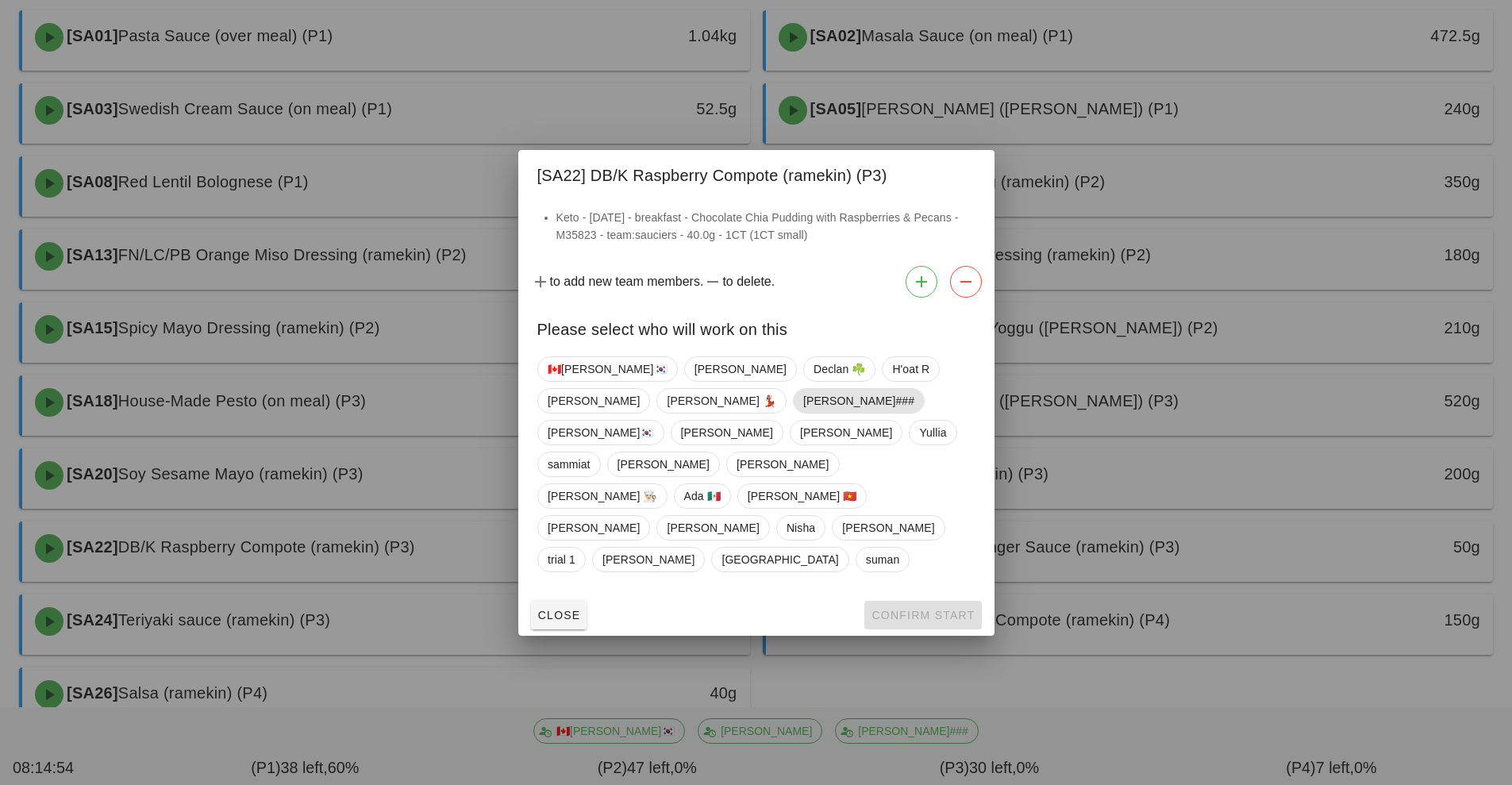
click at [803, 413] on span "[PERSON_NAME]###" at bounding box center [858, 400] width 111 height 23
click at [880, 609] on span "Confirm Start" at bounding box center [922, 615] width 104 height 13
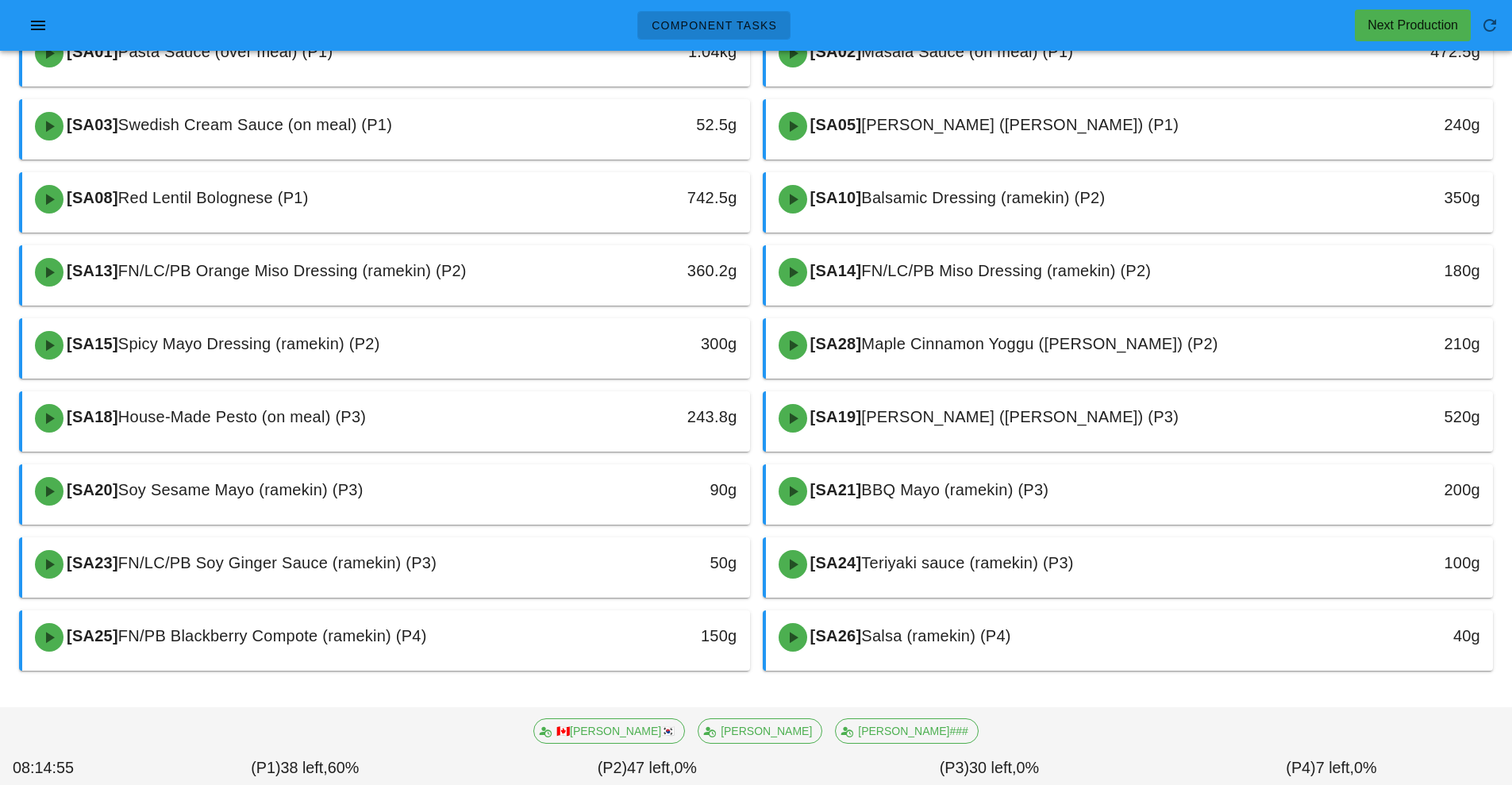
scroll to position [174, 0]
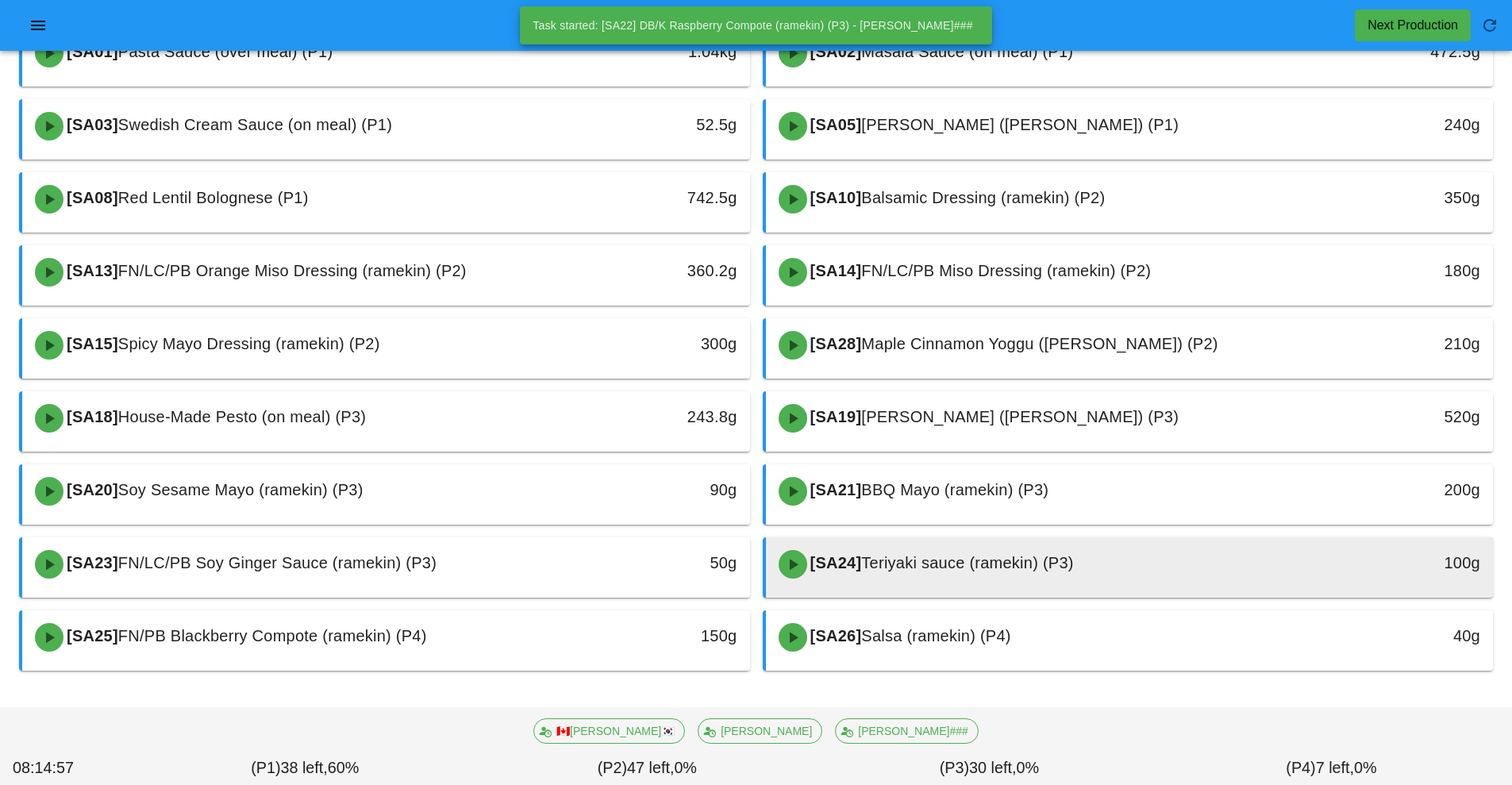
click at [932, 564] on span "Teriyaki sauce (ramekin) (P3)" at bounding box center [967, 563] width 212 height 18
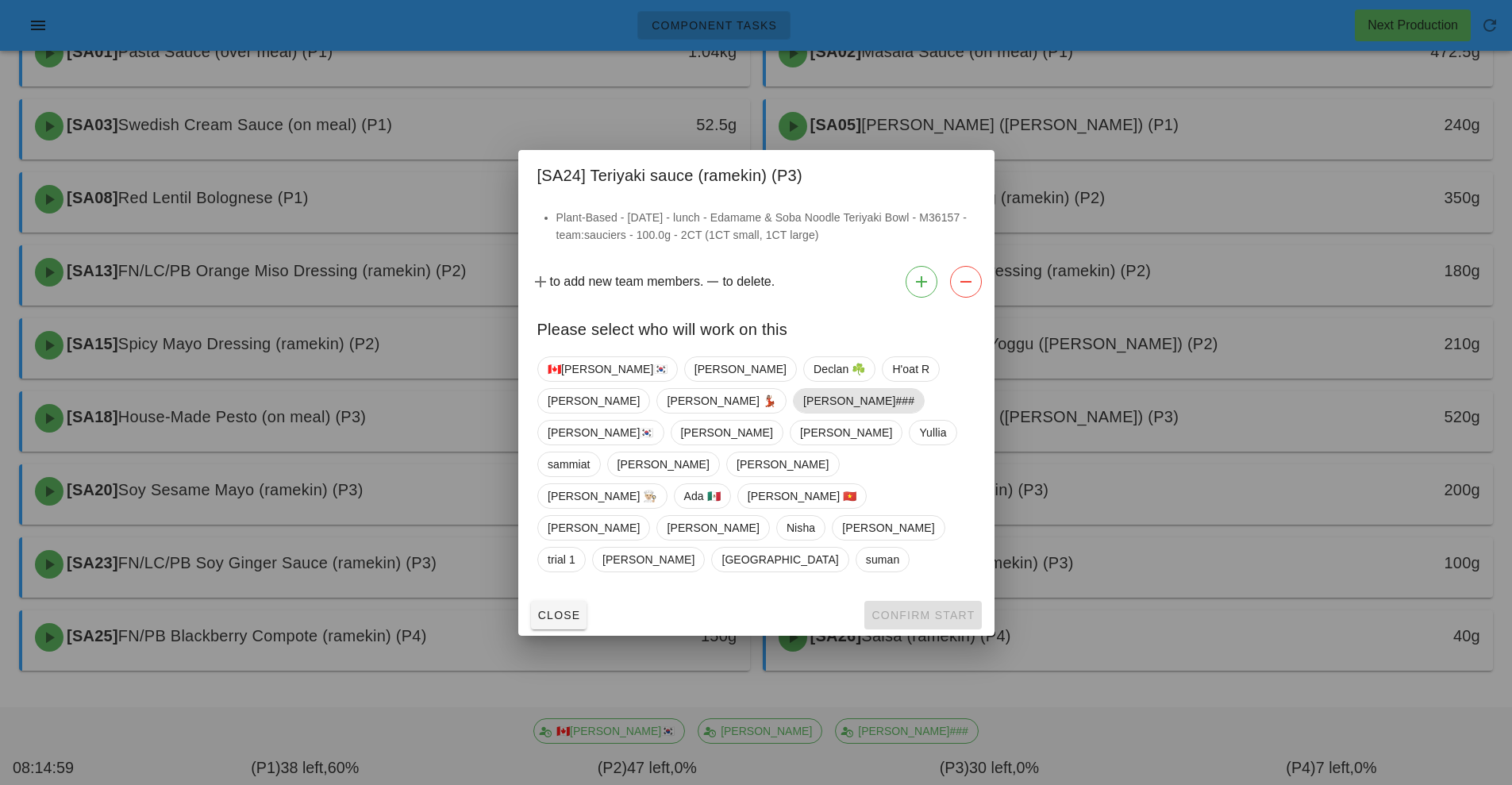
click at [803, 413] on span "[PERSON_NAME]###" at bounding box center [858, 400] width 111 height 23
click at [925, 601] on button "Confirm Start" at bounding box center [923, 615] width 116 height 28
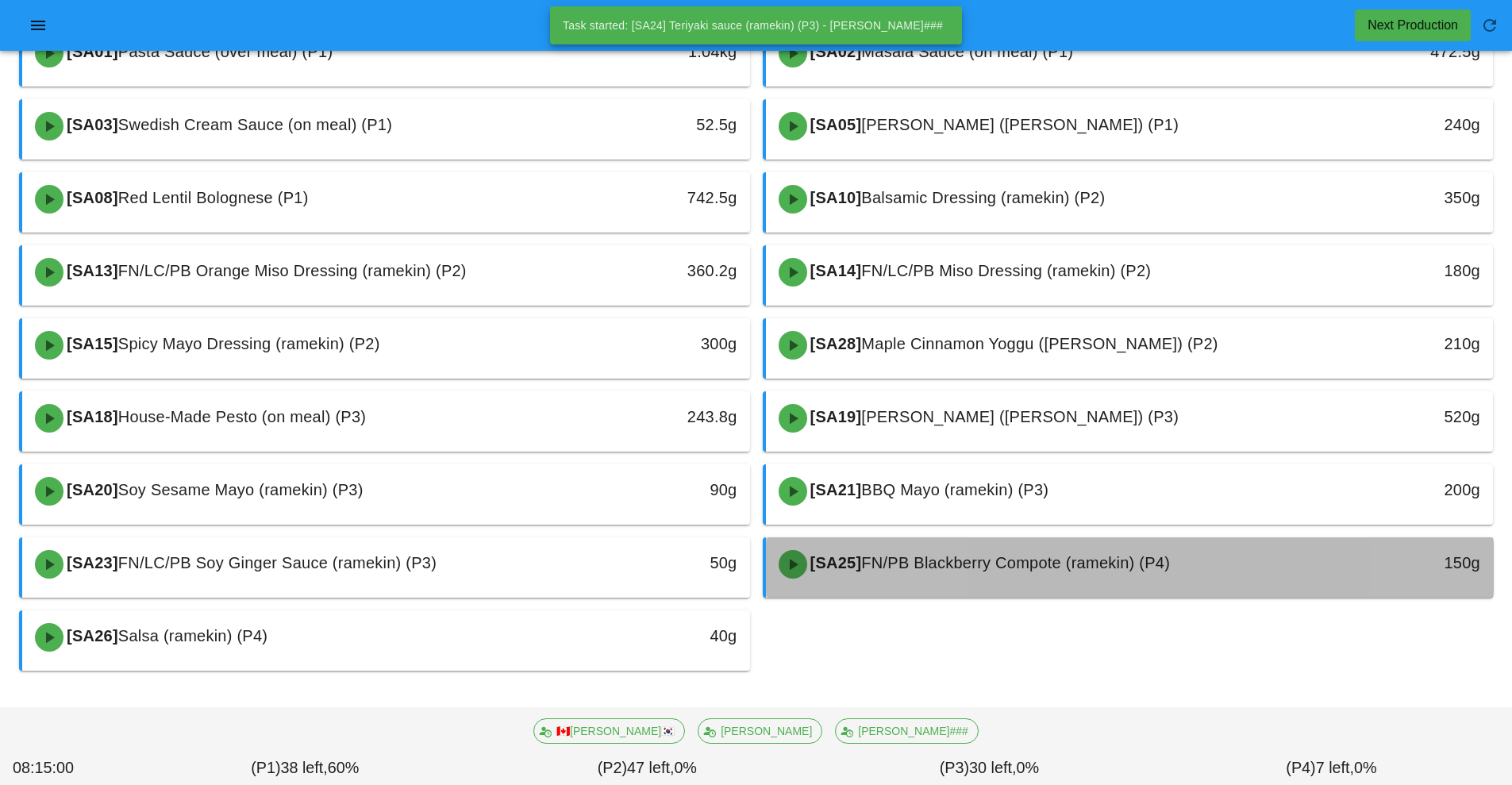
click at [925, 580] on div "[SA25] FN/PB Blackberry Compote (ramekin) (P4)" at bounding box center [1039, 564] width 540 height 48
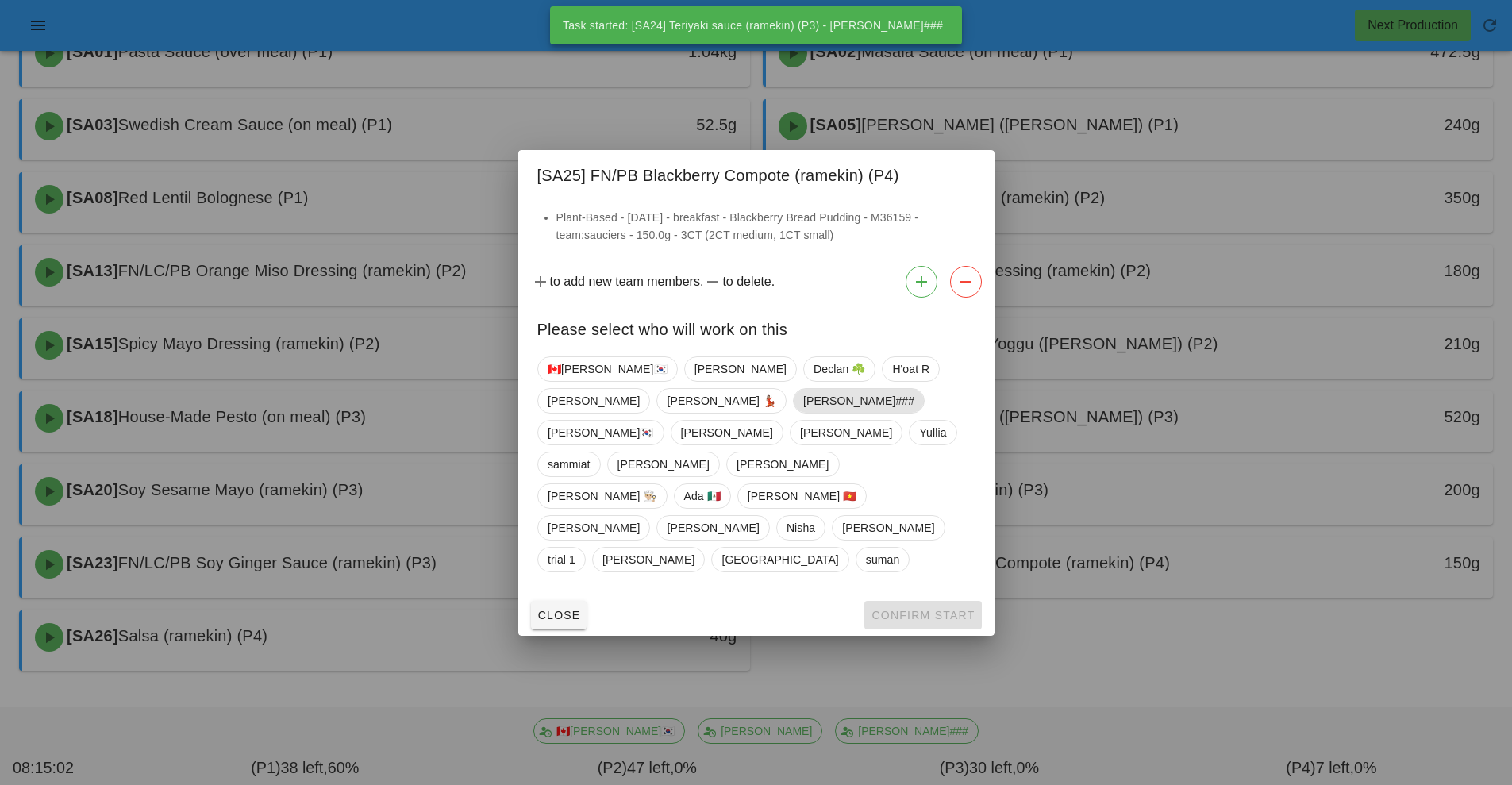
click at [803, 413] on span "[PERSON_NAME]###" at bounding box center [858, 400] width 111 height 23
click at [906, 609] on span "Confirm Start" at bounding box center [922, 615] width 104 height 13
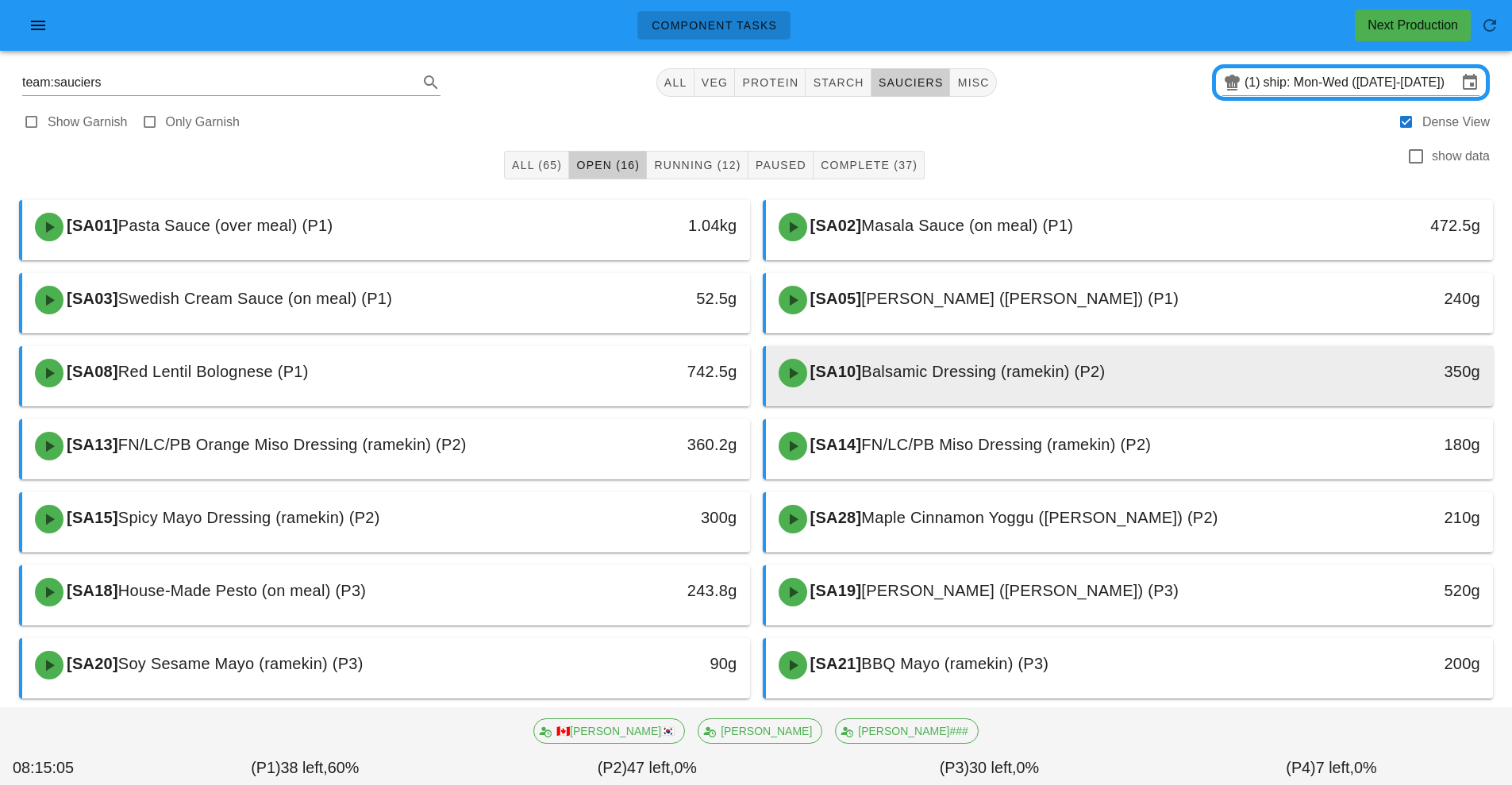
click at [953, 376] on span "Balsamic Dressing (ramekin) (P2)" at bounding box center [983, 371] width 244 height 18
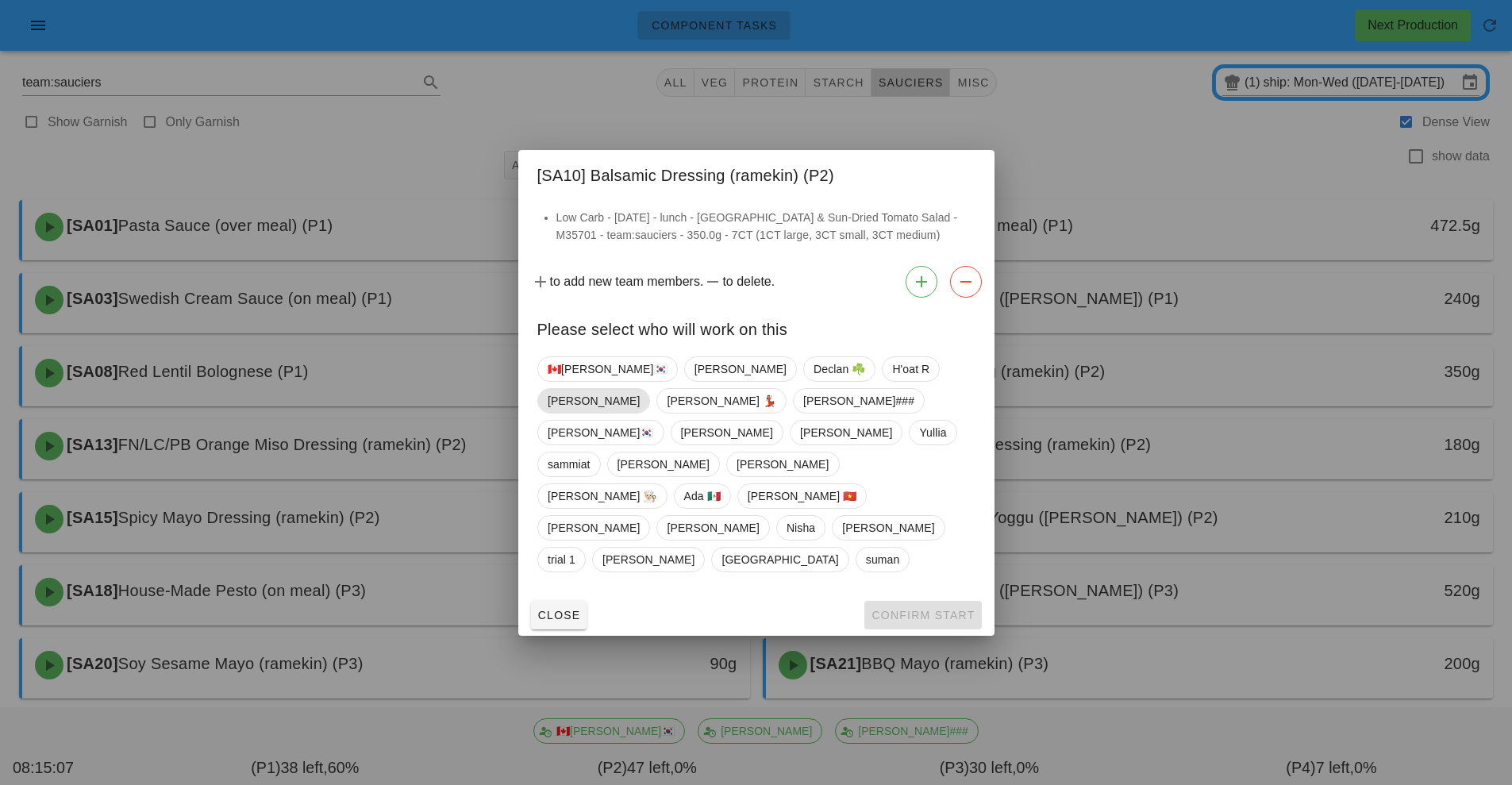
click at [640, 410] on span "[PERSON_NAME]" at bounding box center [594, 400] width 92 height 23
click at [916, 609] on span "Confirm Start" at bounding box center [922, 615] width 104 height 13
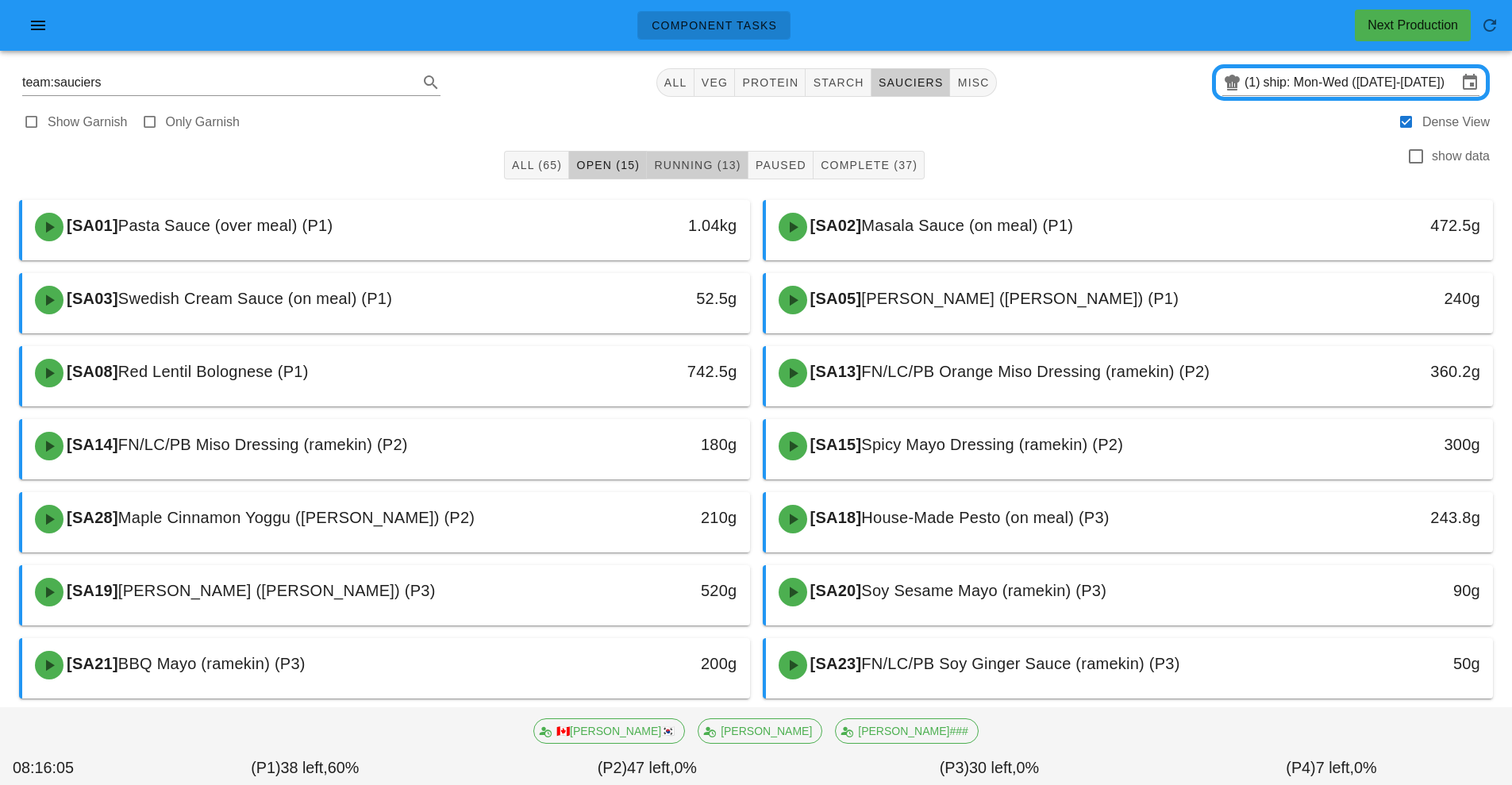
click at [685, 156] on button "Running (13)" at bounding box center [697, 165] width 100 height 28
